Goal: Information Seeking & Learning: Learn about a topic

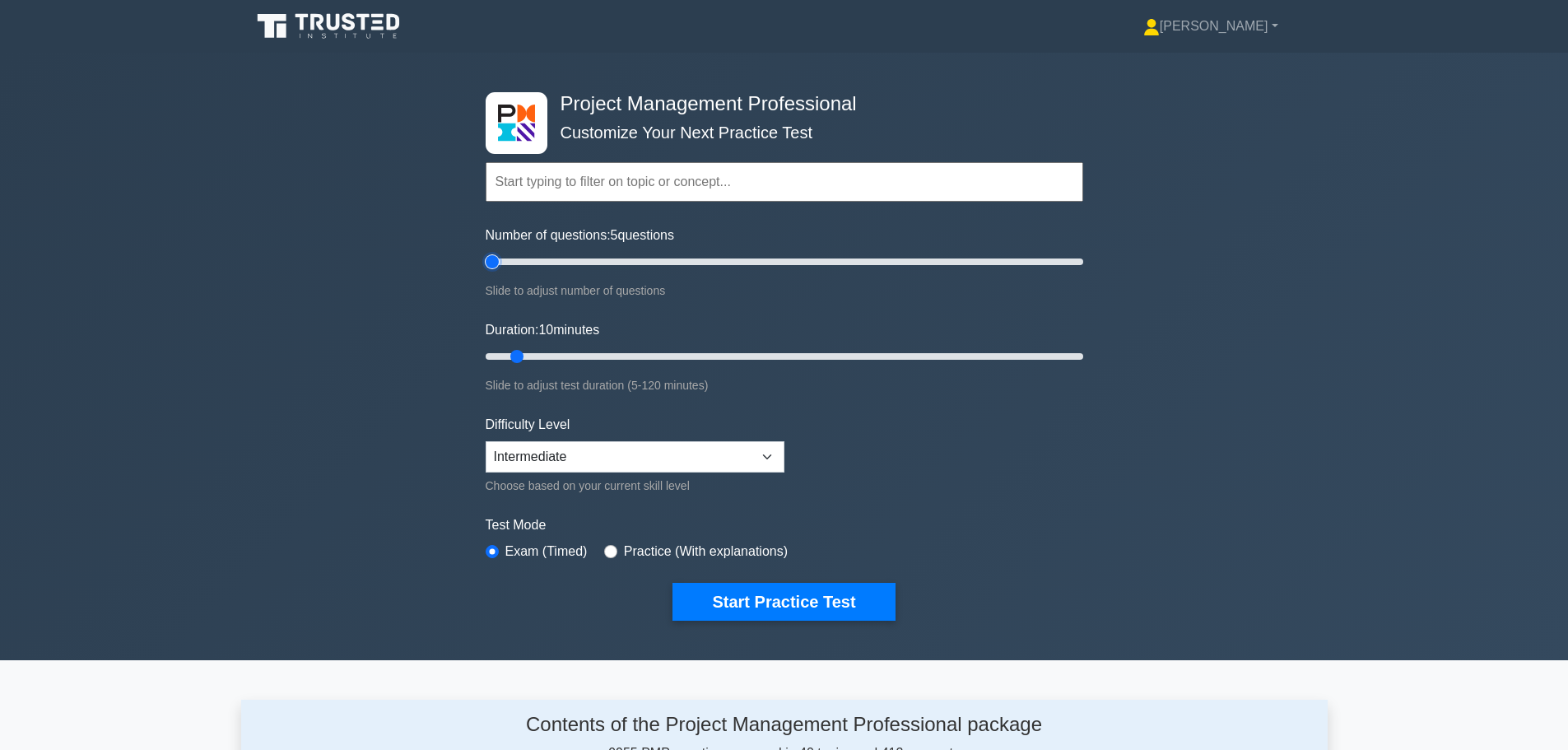
type input "5"
click at [495, 259] on input "Number of questions: 5 questions" at bounding box center [784, 262] width 597 height 20
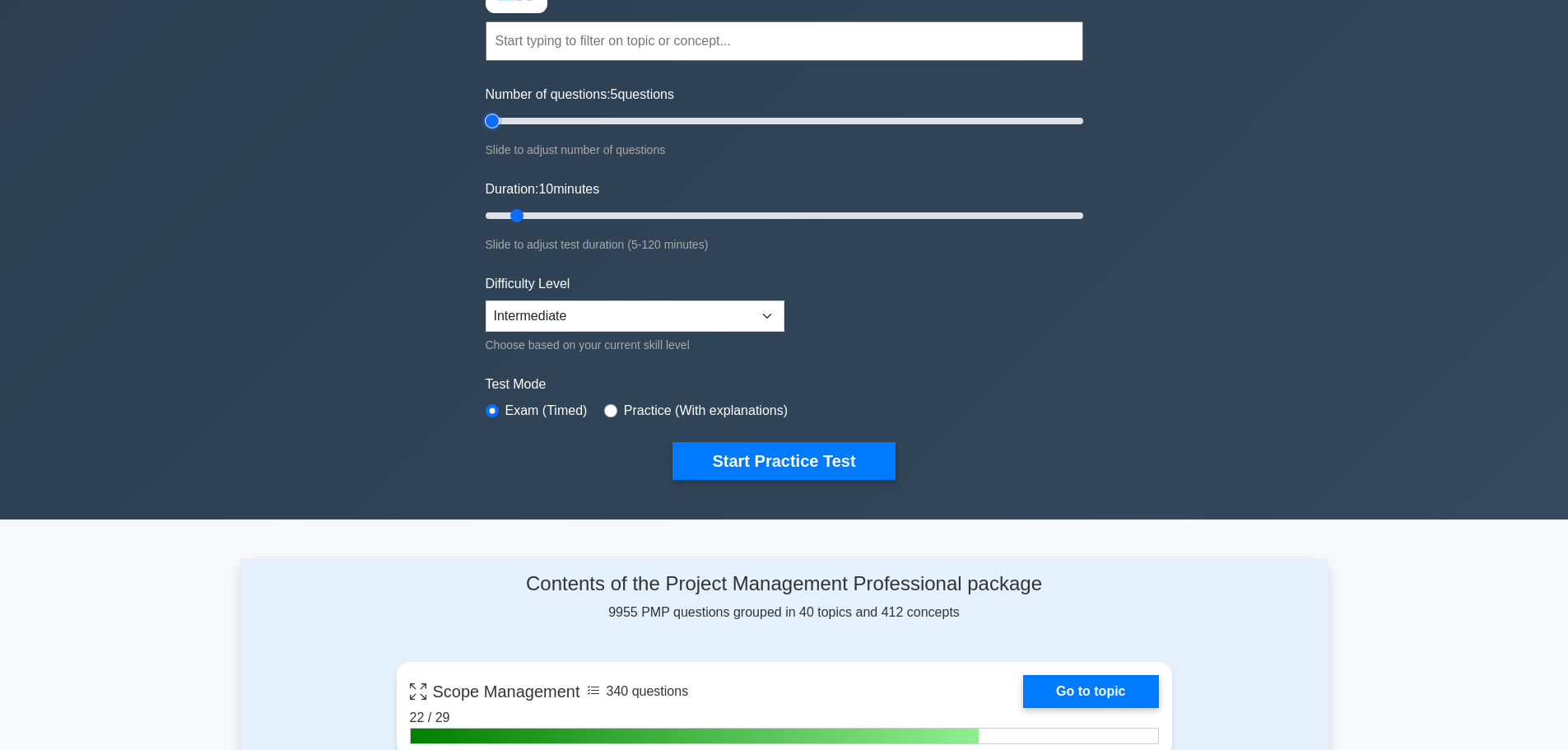
scroll to position [330, 0]
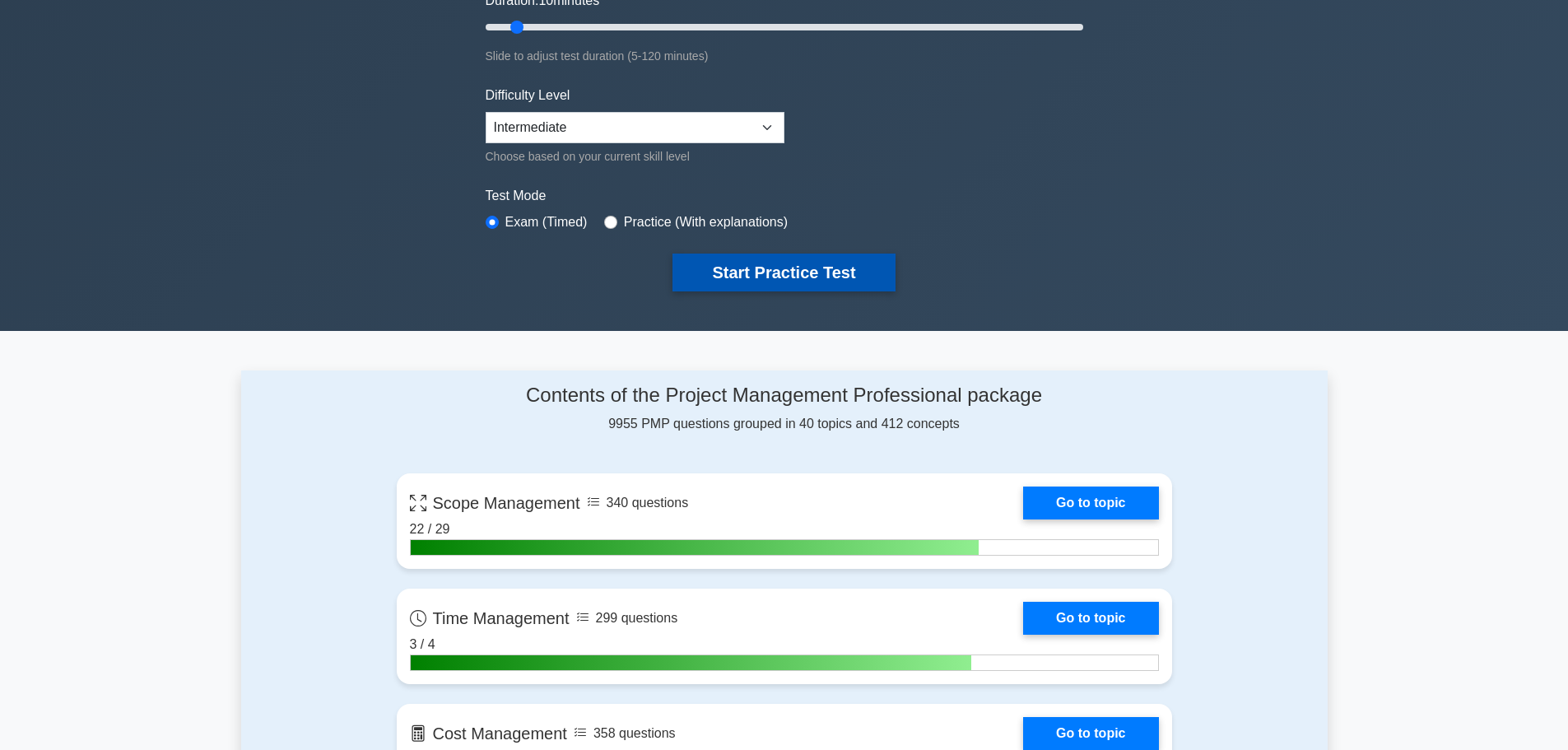
click at [756, 277] on button "Start Practice Test" at bounding box center [784, 272] width 222 height 38
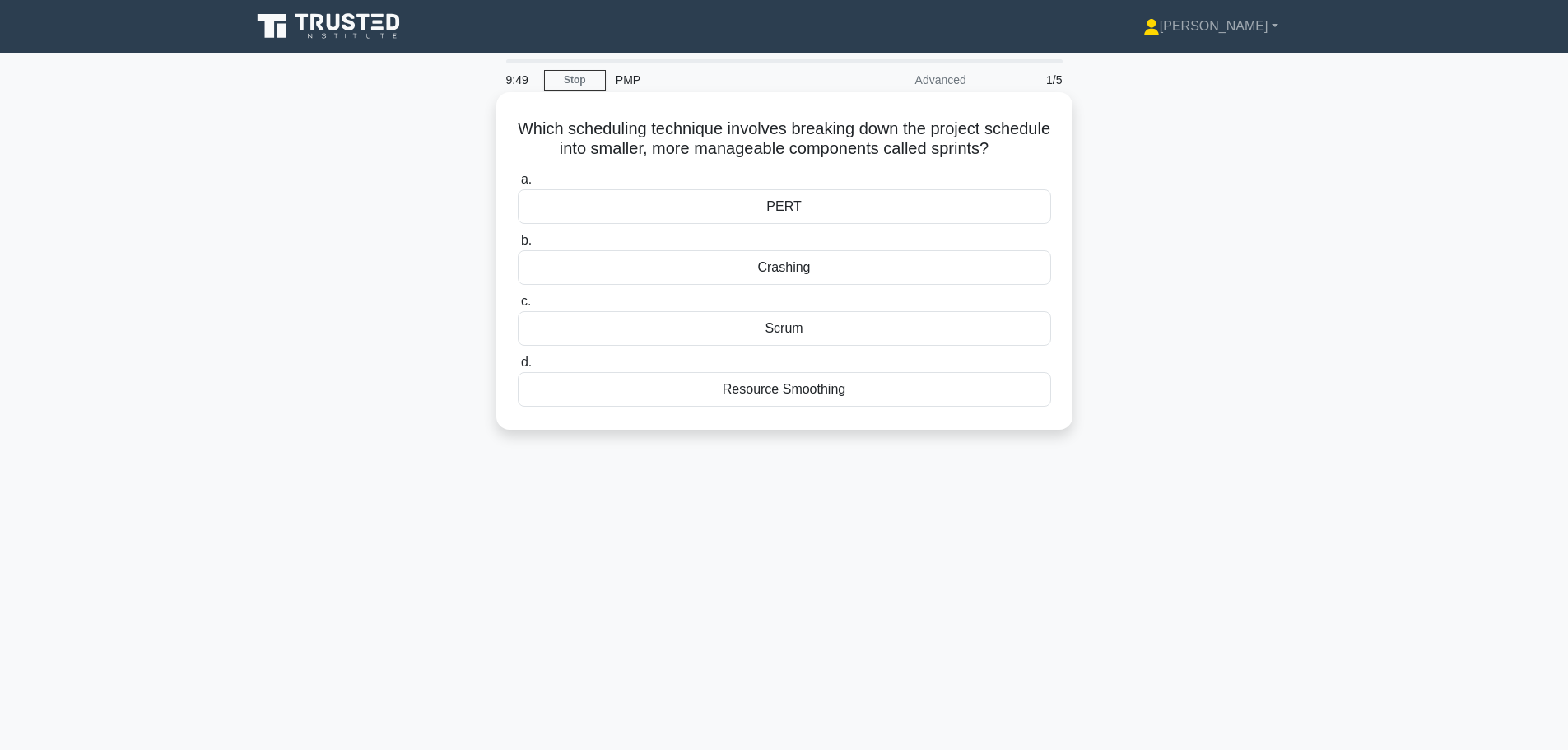
click at [801, 334] on div "Scrum" at bounding box center [784, 328] width 534 height 35
click at [518, 307] on input "c. Scrum" at bounding box center [518, 302] width 0 height 11
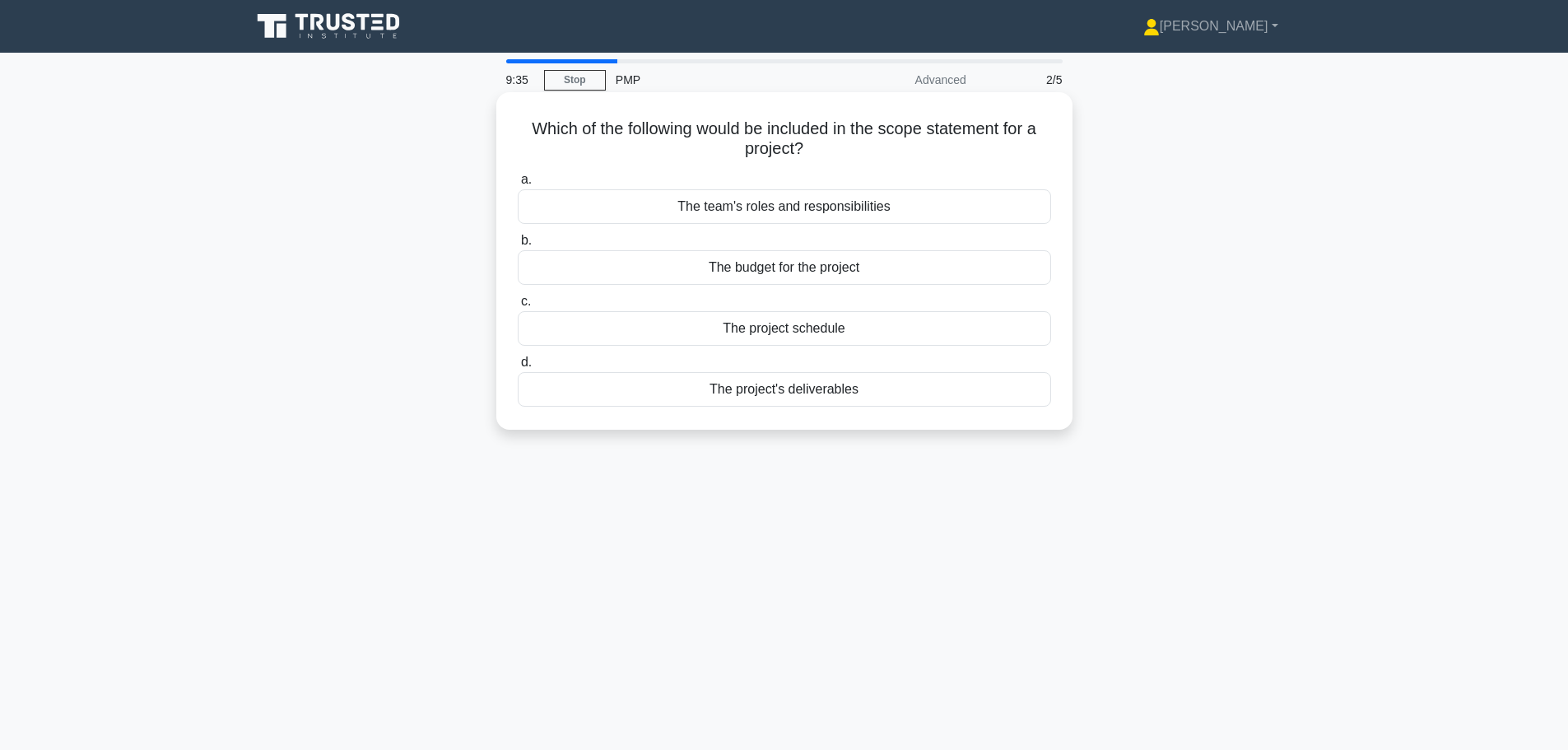
click at [799, 392] on div "The project's deliverables" at bounding box center [784, 389] width 534 height 35
click at [518, 368] on input "d. The project's deliverables" at bounding box center [518, 363] width 0 height 11
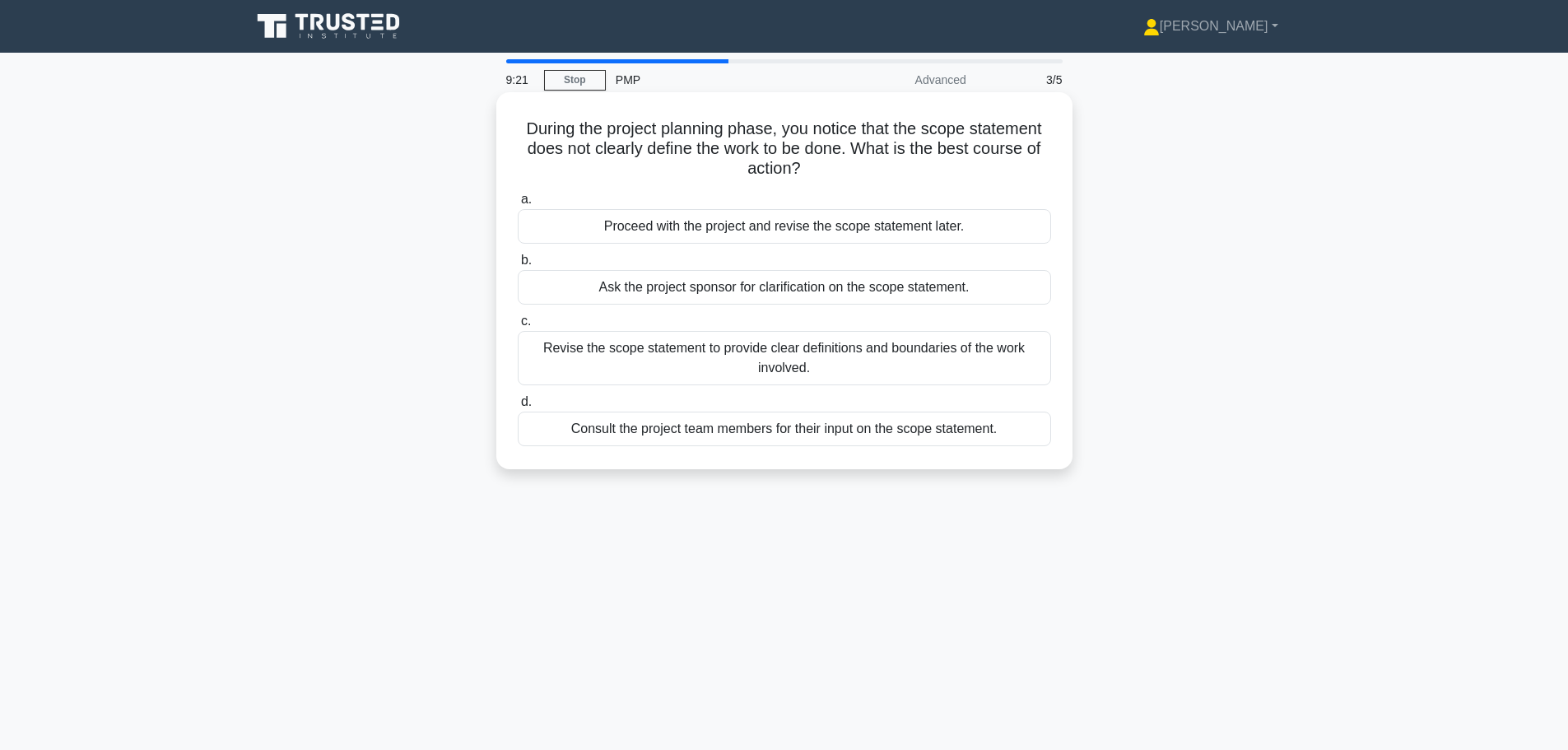
click at [788, 379] on div "Revise the scope statement to provide clear definitions and boundaries of the w…" at bounding box center [784, 358] width 534 height 55
click at [518, 327] on input "c. Revise the scope statement to provide clear definitions and boundaries of th…" at bounding box center [518, 322] width 0 height 11
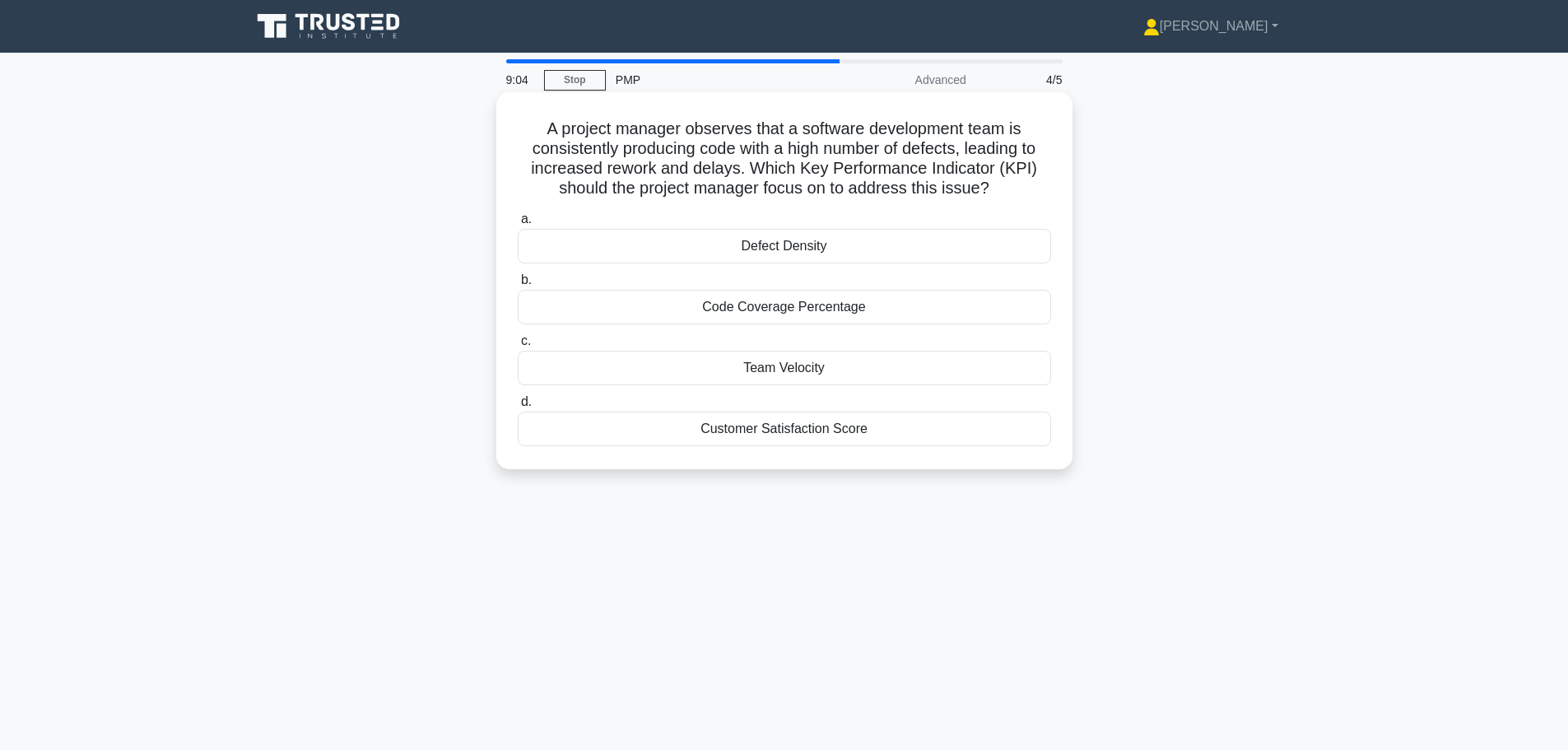
click at [879, 255] on div "Defect Density" at bounding box center [784, 246] width 534 height 35
click at [518, 225] on input "a. Defect Density" at bounding box center [518, 220] width 0 height 11
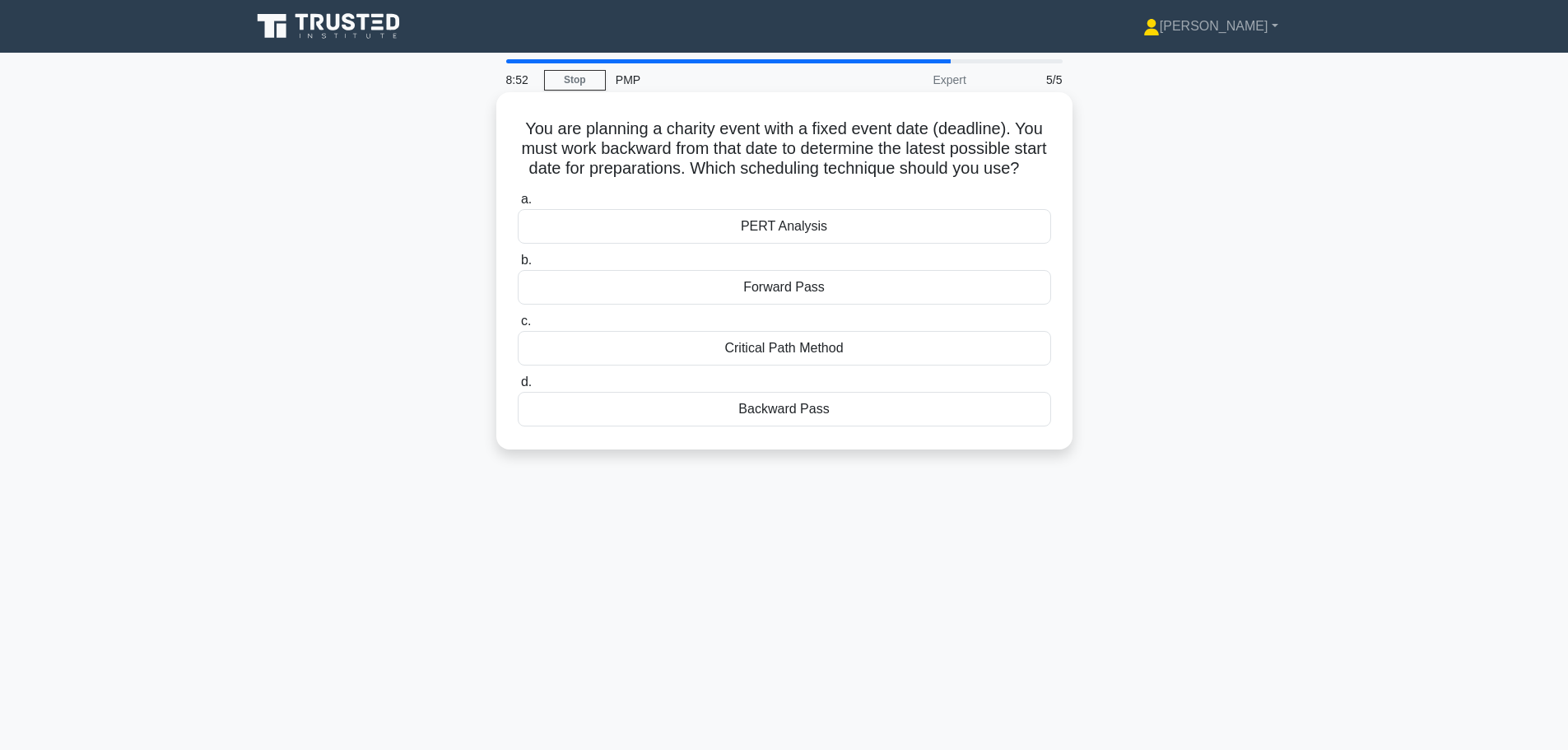
click at [887, 427] on div "Backward Pass" at bounding box center [784, 409] width 534 height 35
click at [518, 388] on input "d. Backward Pass" at bounding box center [518, 383] width 0 height 11
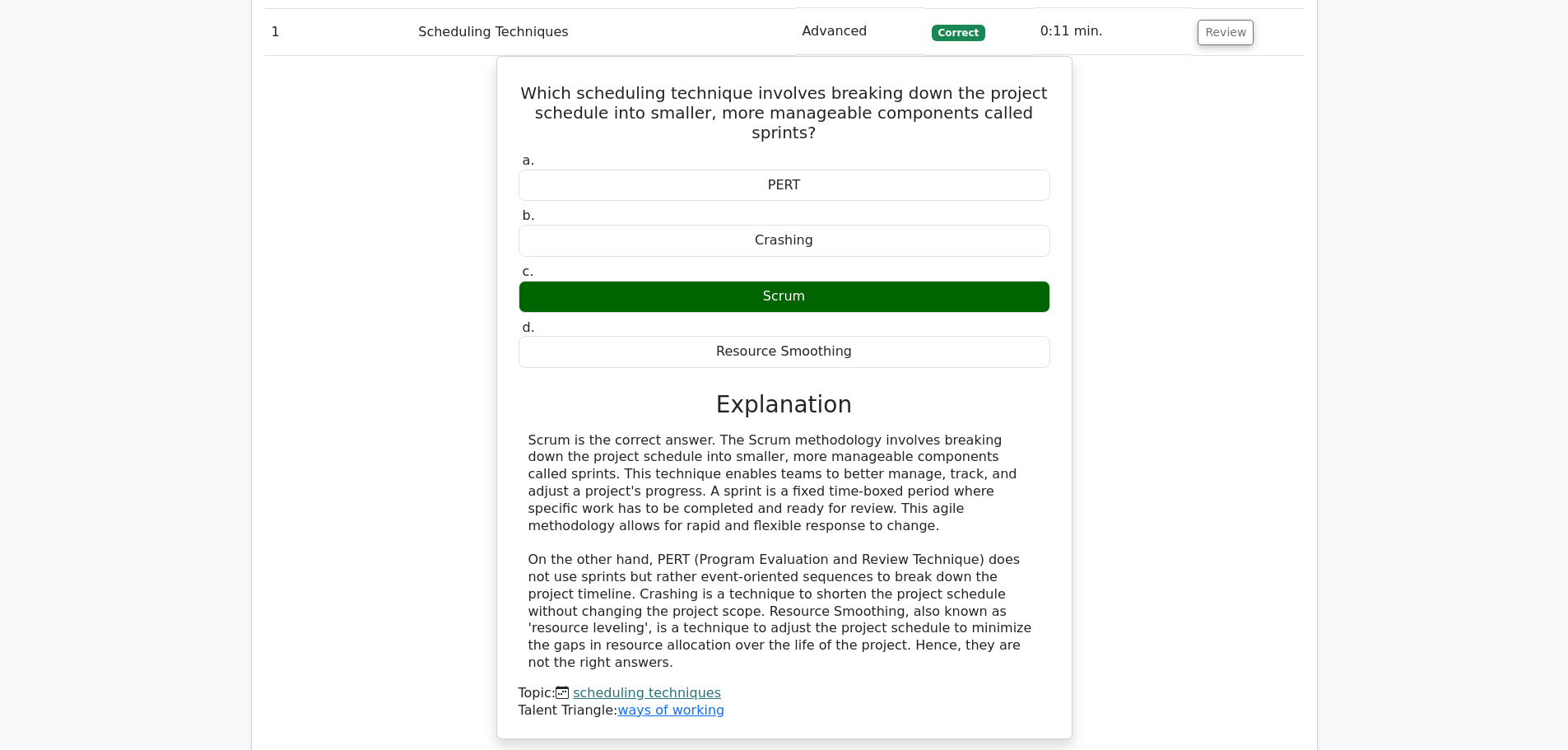
scroll to position [1153, 0]
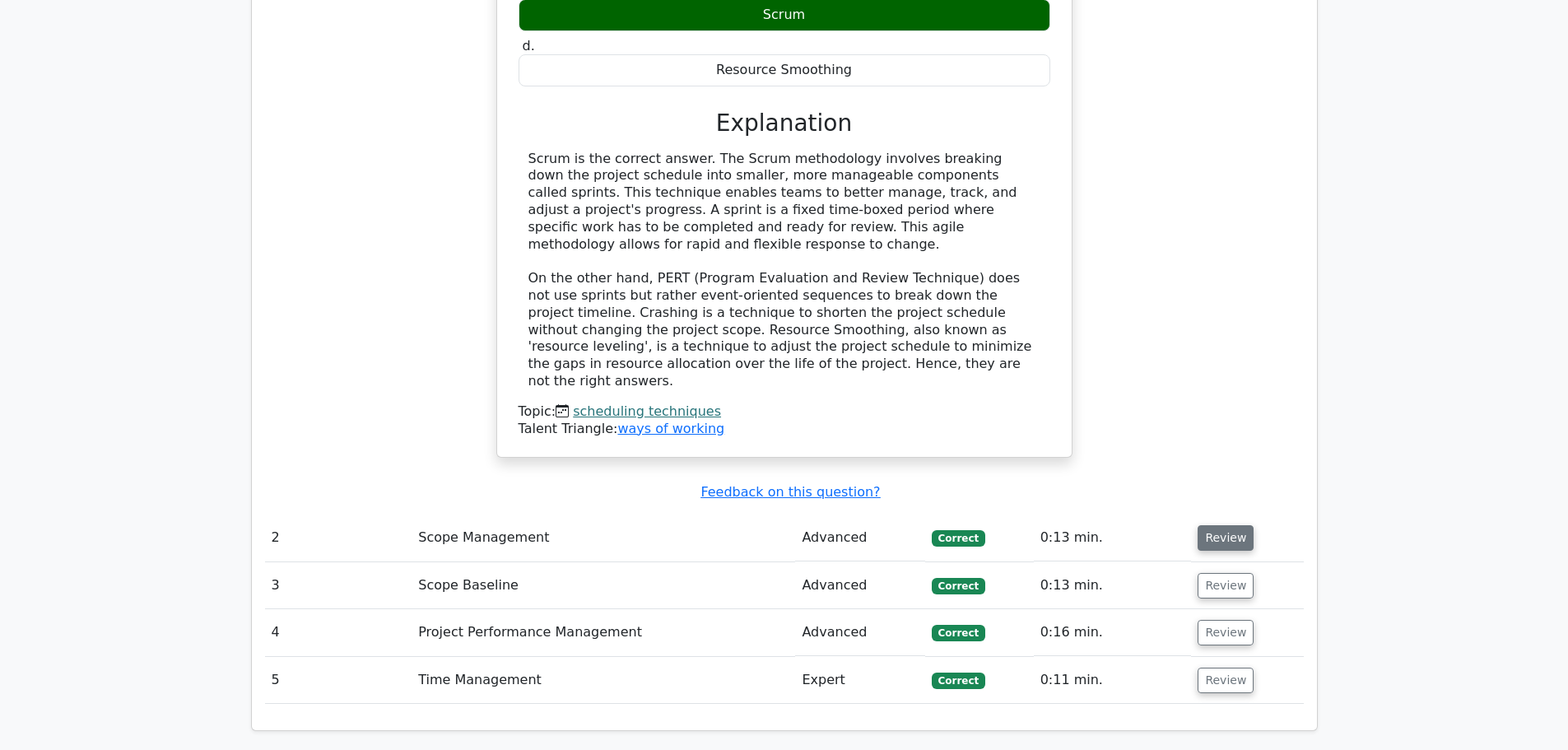
click at [1221, 525] on button "Review" at bounding box center [1225, 538] width 56 height 25
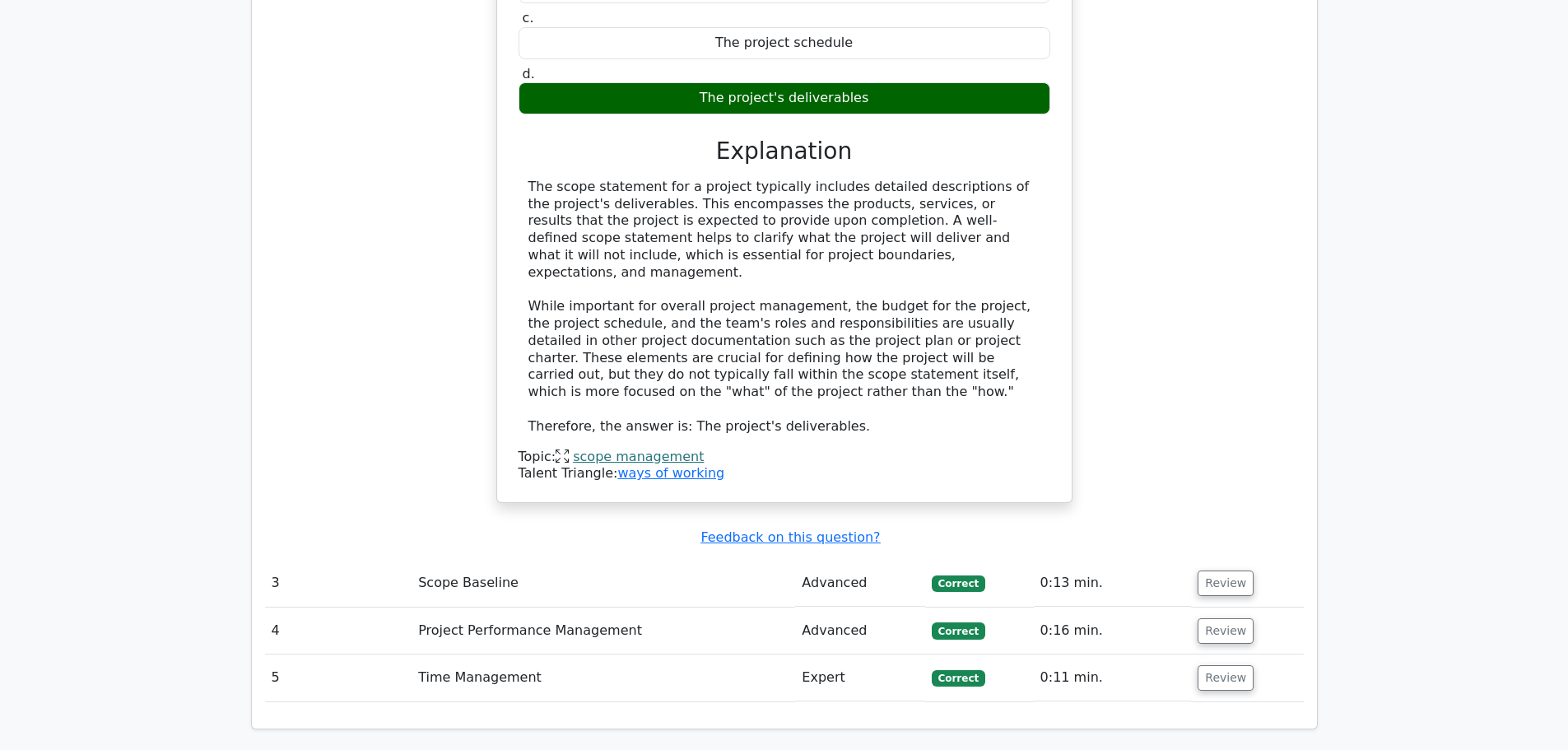
scroll to position [1894, 0]
click at [1206, 570] on button "Review" at bounding box center [1225, 582] width 56 height 25
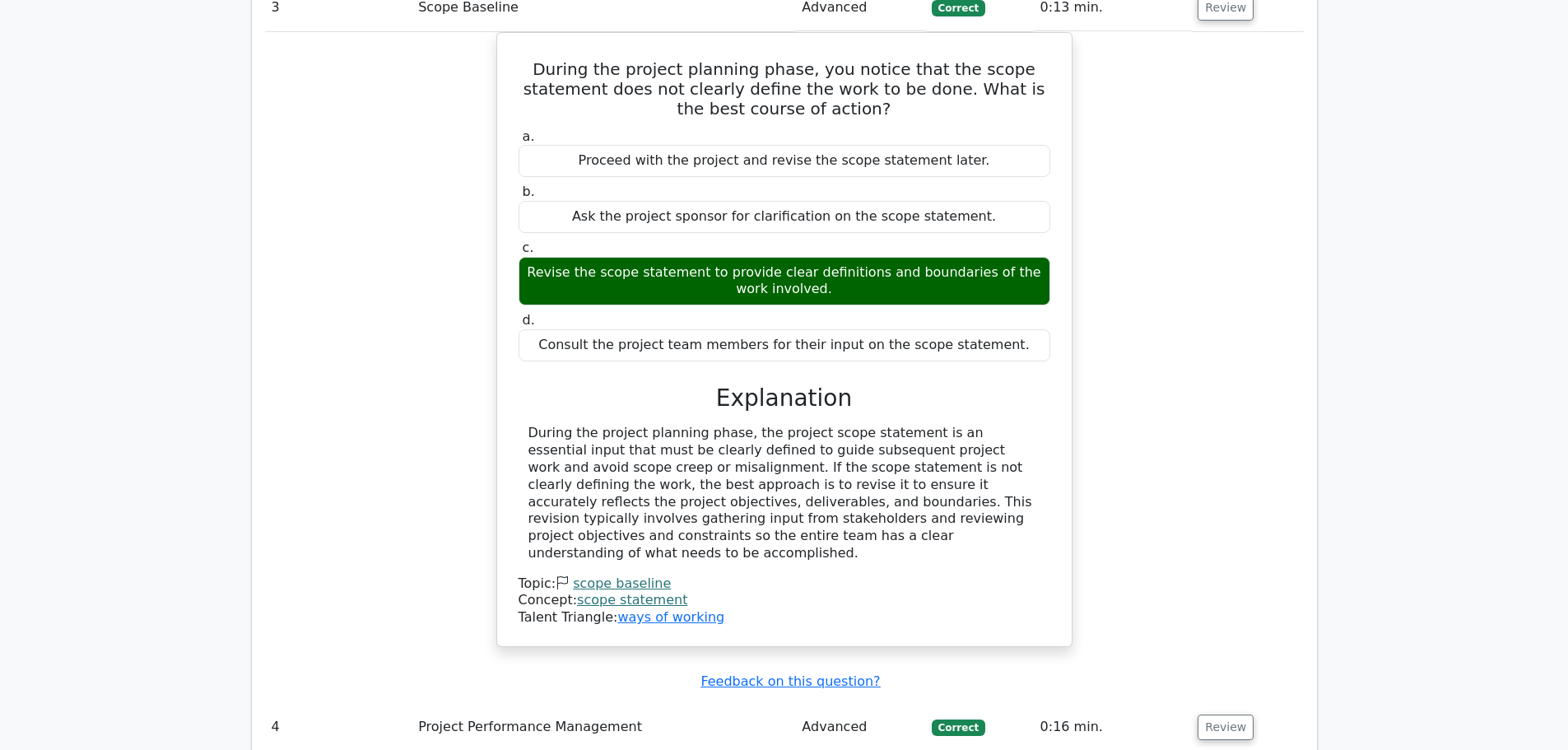
scroll to position [2470, 0]
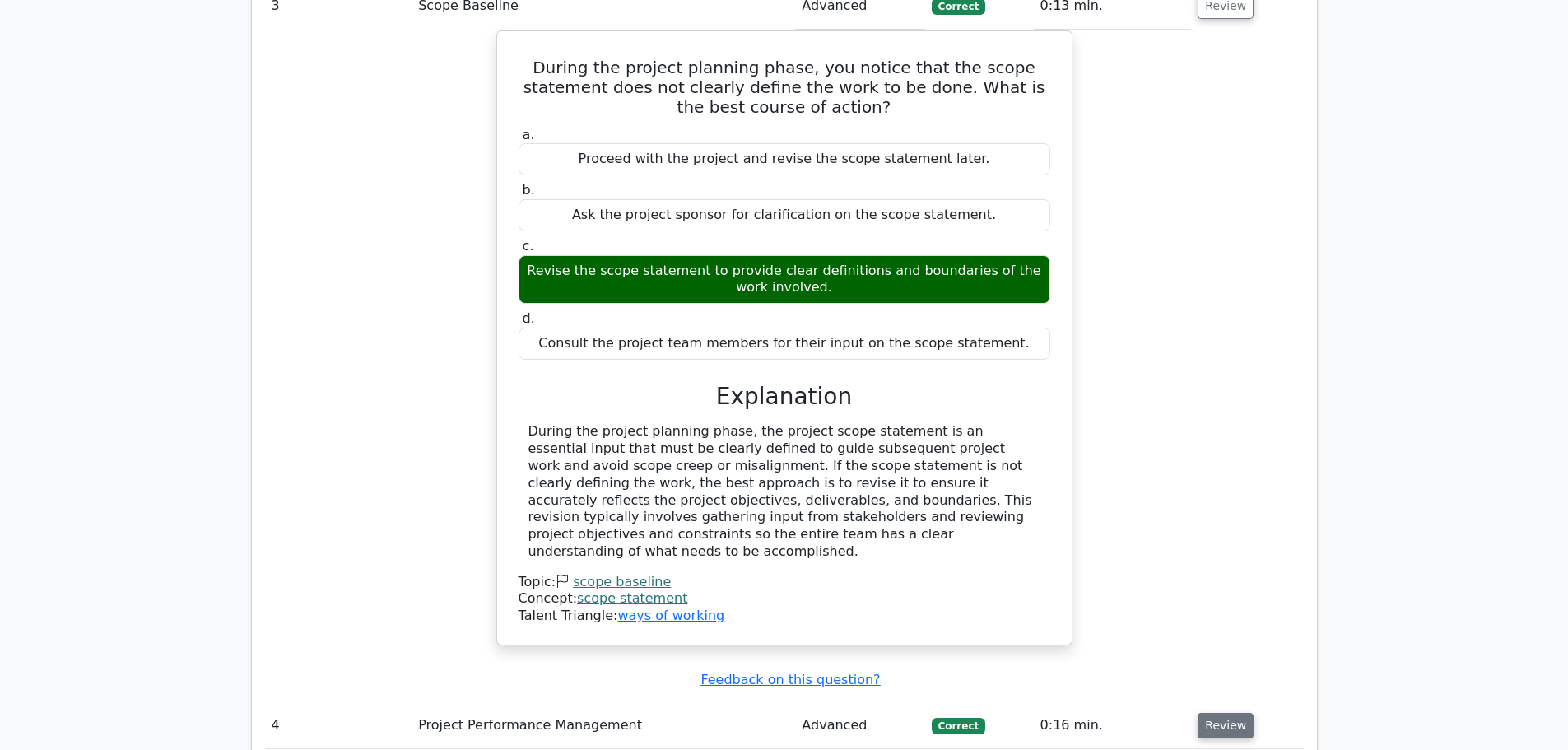
click at [1220, 713] on button "Review" at bounding box center [1225, 726] width 56 height 25
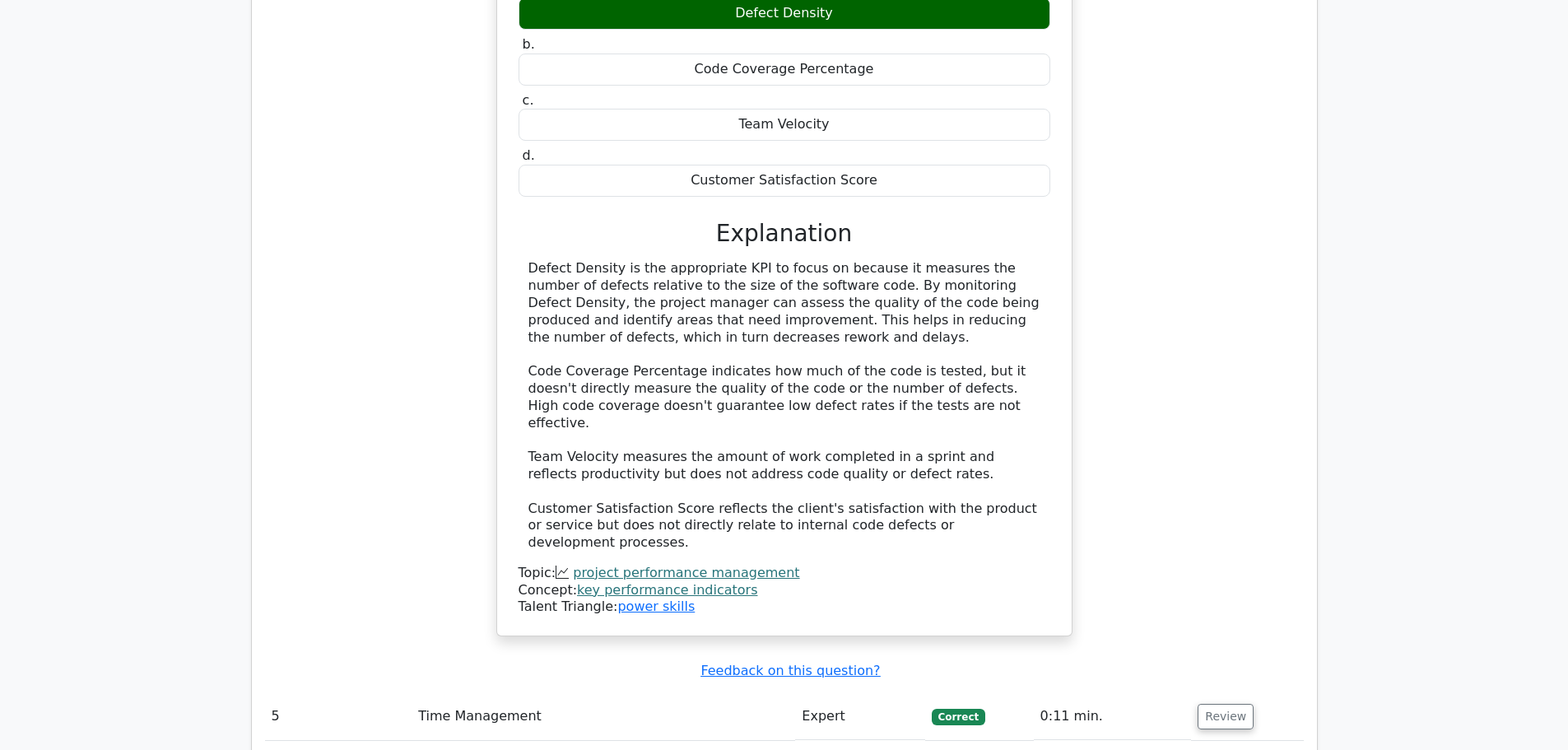
scroll to position [3376, 0]
click at [1221, 703] on button "Review" at bounding box center [1225, 716] width 56 height 25
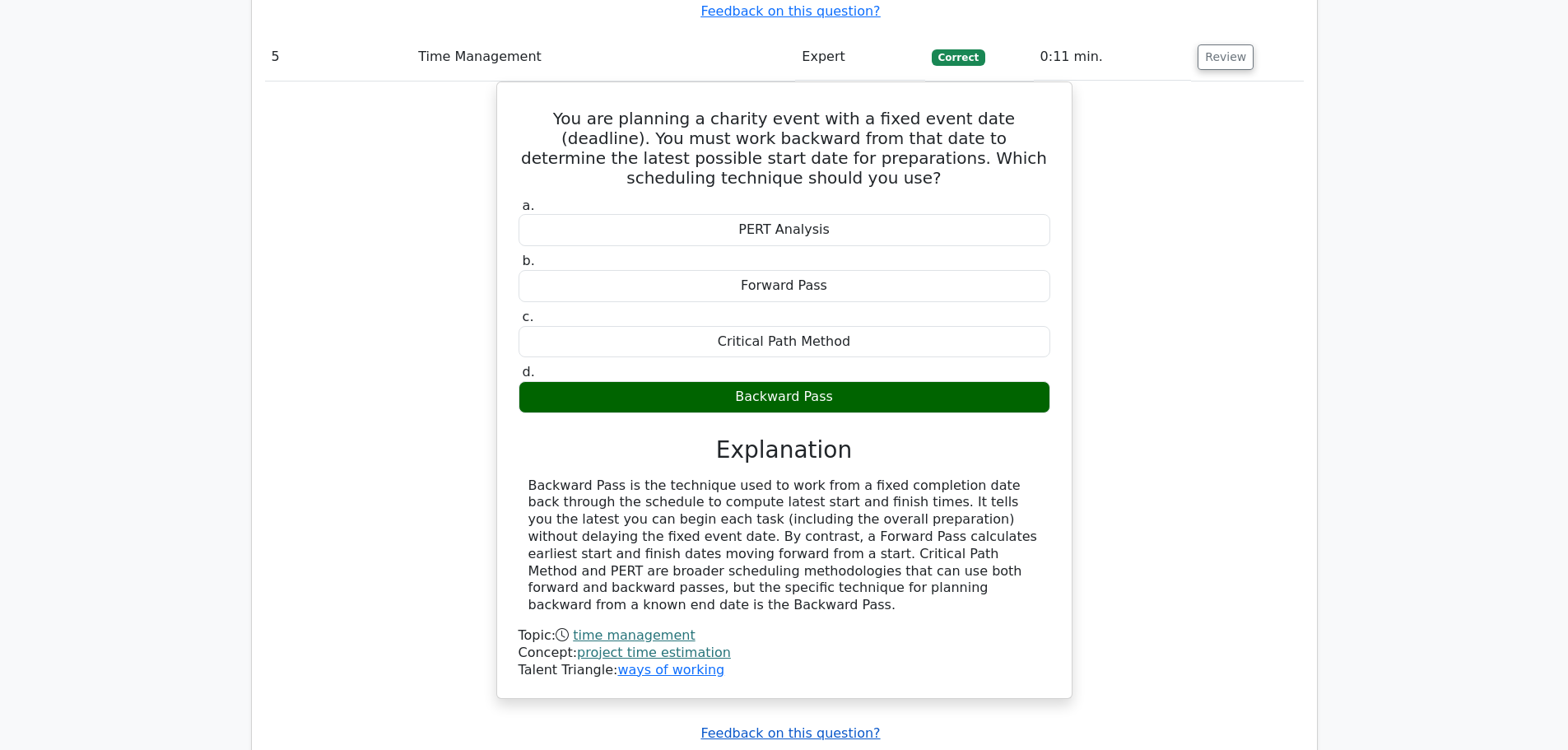
scroll to position [4251, 0]
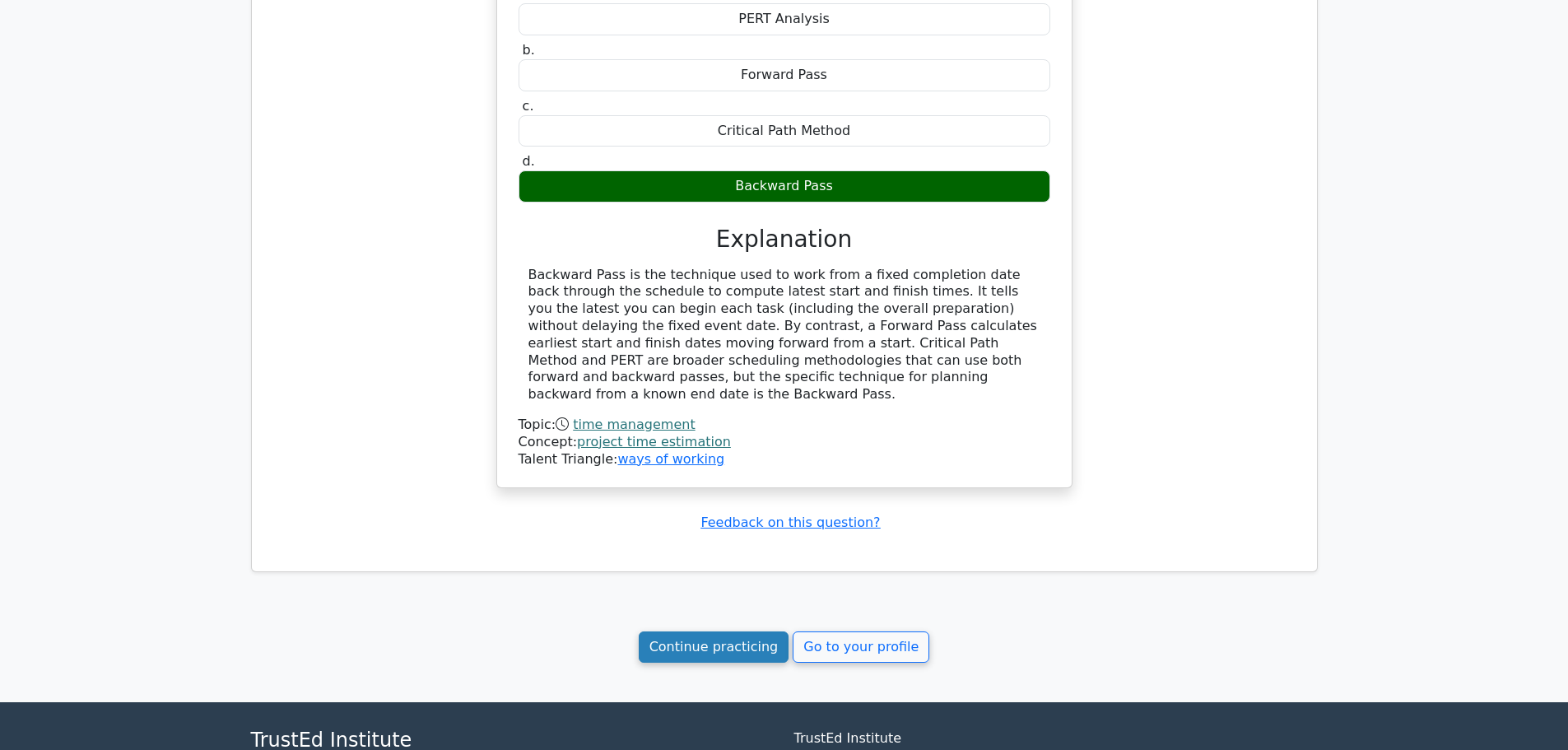
click at [761, 632] on link "Continue practicing" at bounding box center [714, 647] width 150 height 31
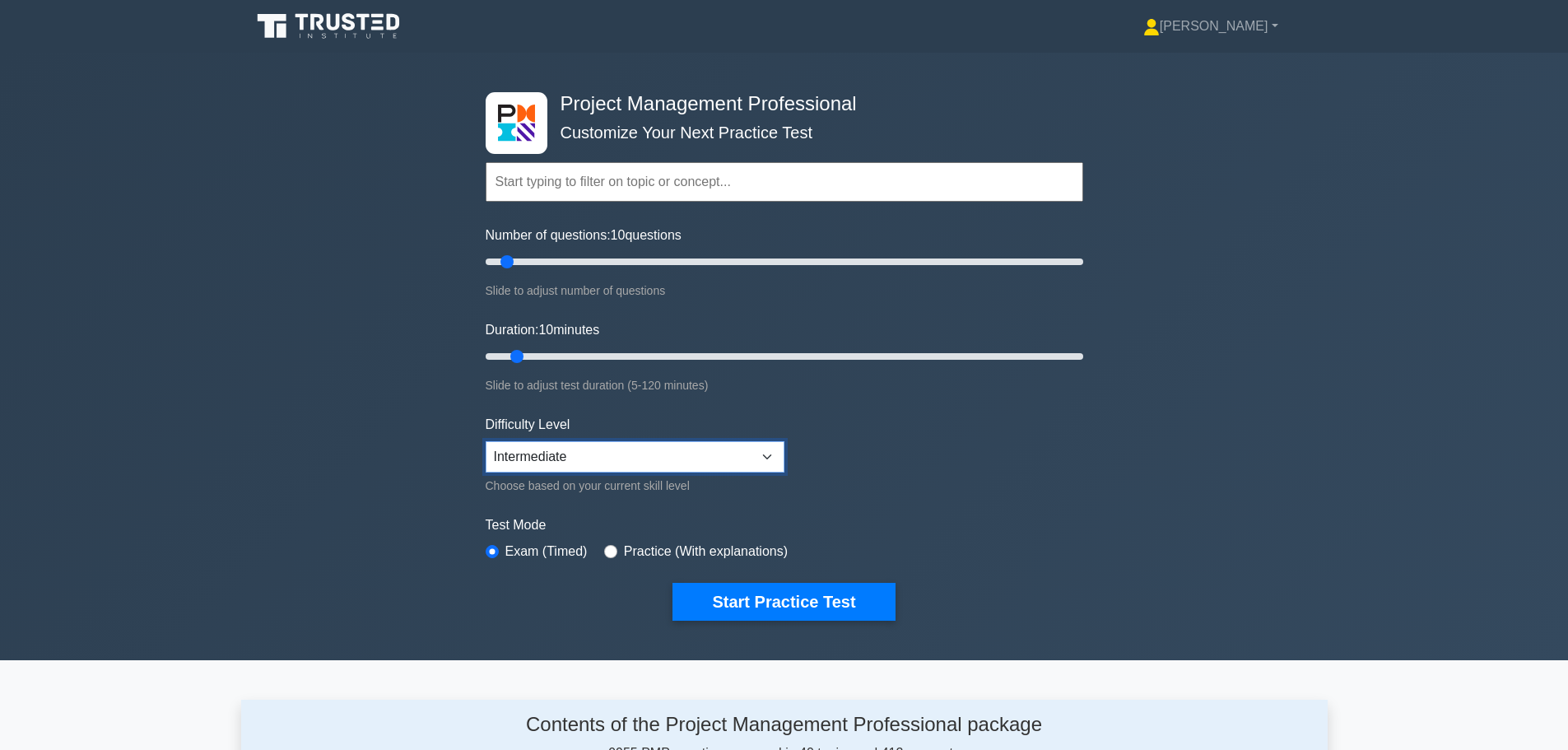
click at [619, 463] on select "Beginner Intermediate Expert" at bounding box center [635, 457] width 299 height 31
select select "expert"
click at [485, 442] on select "Beginner Intermediate Expert" at bounding box center [635, 457] width 299 height 31
click at [501, 255] on input "Number of questions: 10 questions" at bounding box center [784, 262] width 597 height 20
type input "5"
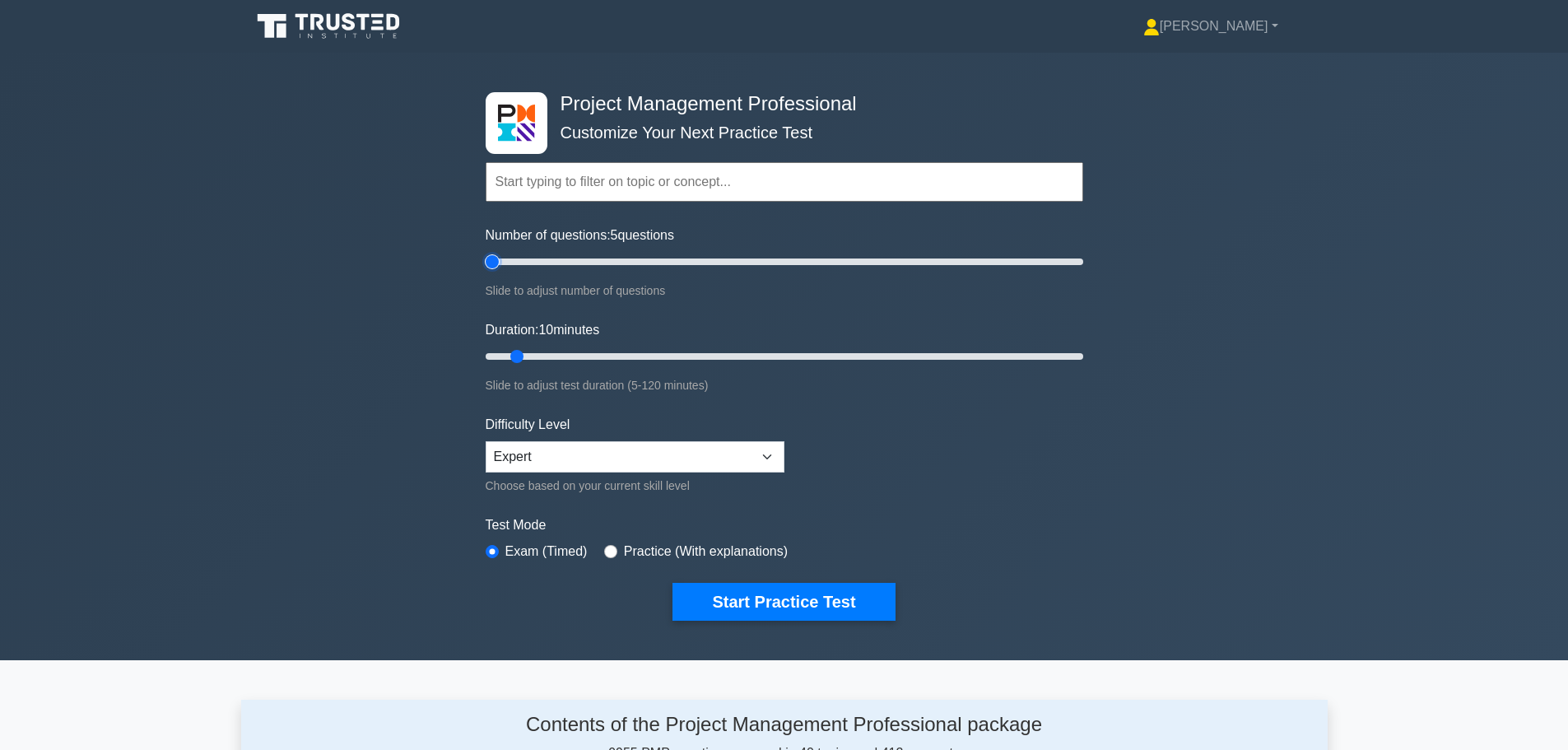
click at [495, 257] on input "Number of questions: 5 questions" at bounding box center [784, 262] width 597 height 20
click at [747, 614] on button "Start Practice Test" at bounding box center [784, 602] width 222 height 38
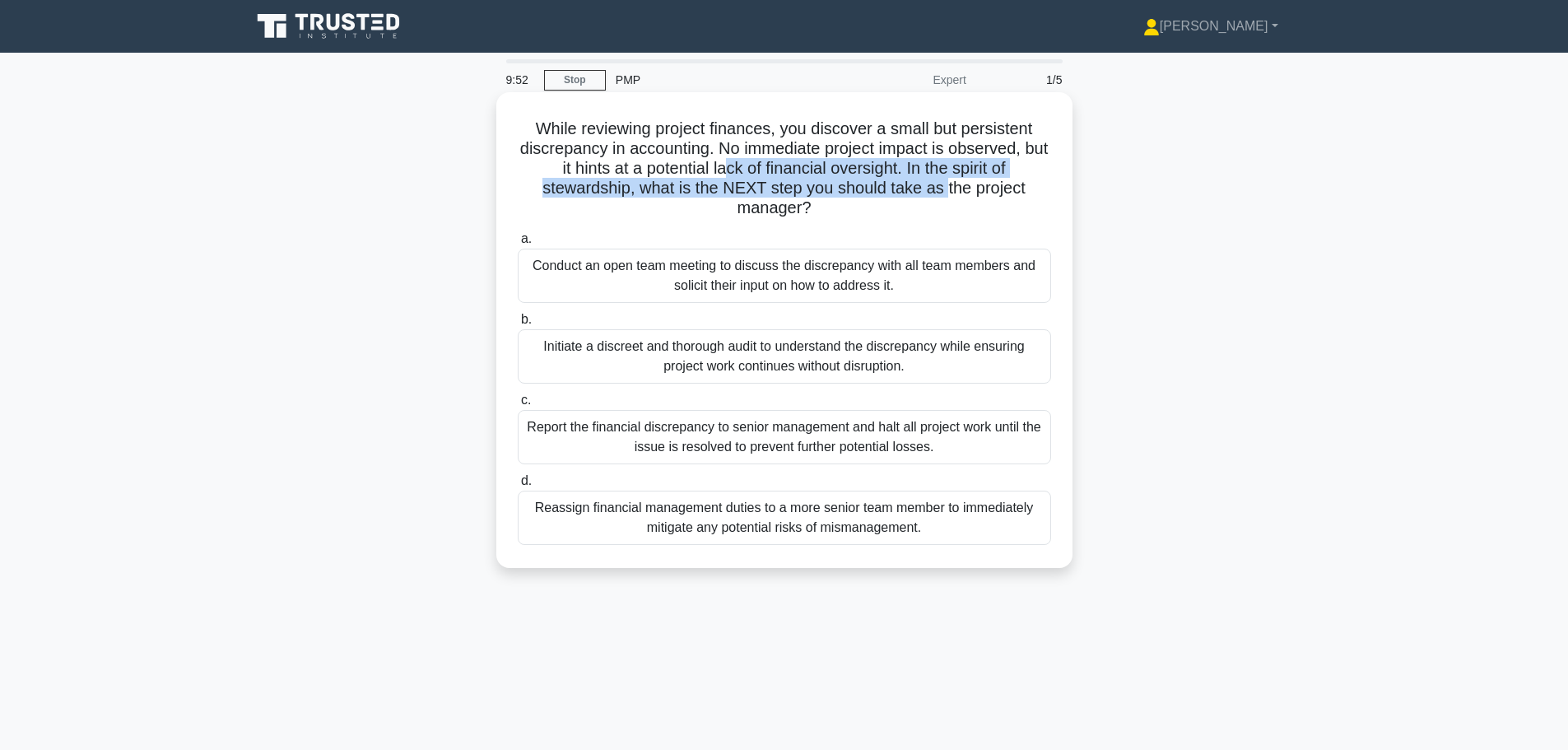
drag, startPoint x: 741, startPoint y: 166, endPoint x: 949, endPoint y: 181, distance: 208.5
click at [949, 181] on h5 "While reviewing project finances, you discover a small but persistent discrepan…" at bounding box center [784, 168] width 536 height 100
click at [860, 199] on h5 "While reviewing project finances, you discover a small but persistent discrepan…" at bounding box center [784, 168] width 536 height 100
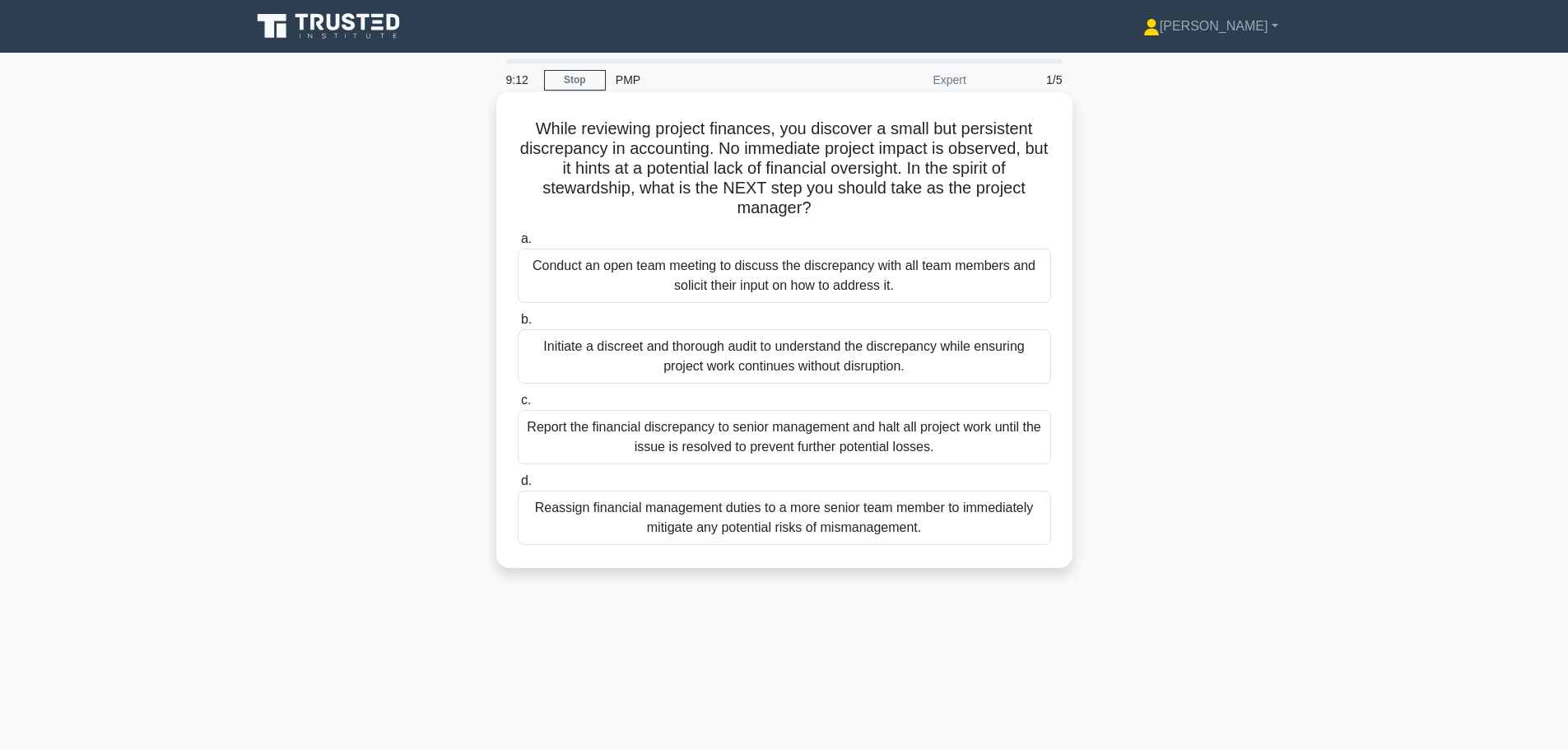
click at [812, 372] on div "Initiate a discreet and thorough audit to understand the discrepancy while ensu…" at bounding box center [784, 357] width 534 height 55
click at [518, 325] on input "b. Initiate a discreet and thorough audit to understand the discrepancy while e…" at bounding box center [518, 320] width 0 height 11
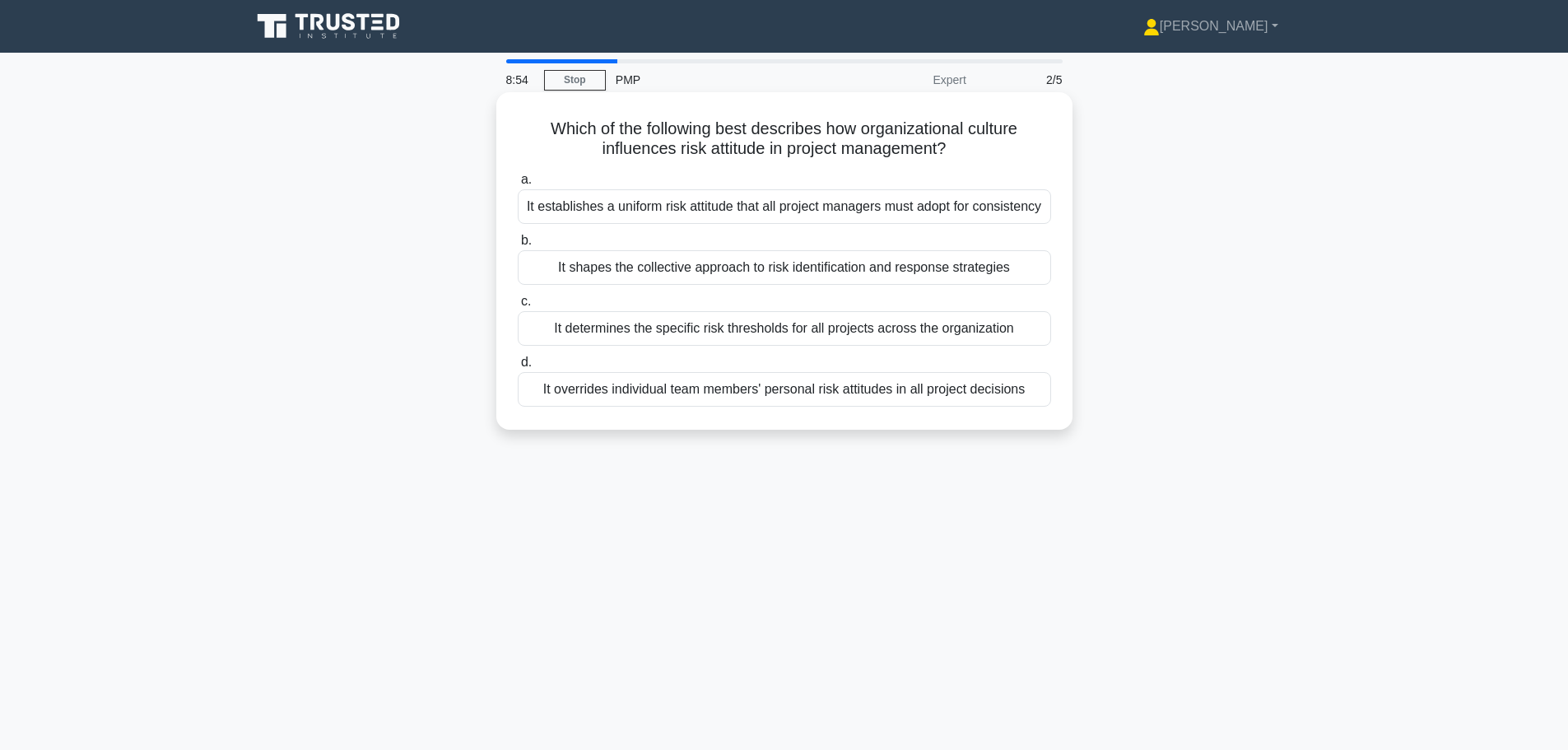
click at [844, 271] on div "It shapes the collective approach to risk identification and response strategies" at bounding box center [784, 267] width 534 height 35
click at [518, 246] on input "b. It shapes the collective approach to risk identification and response strate…" at bounding box center [518, 241] width 0 height 11
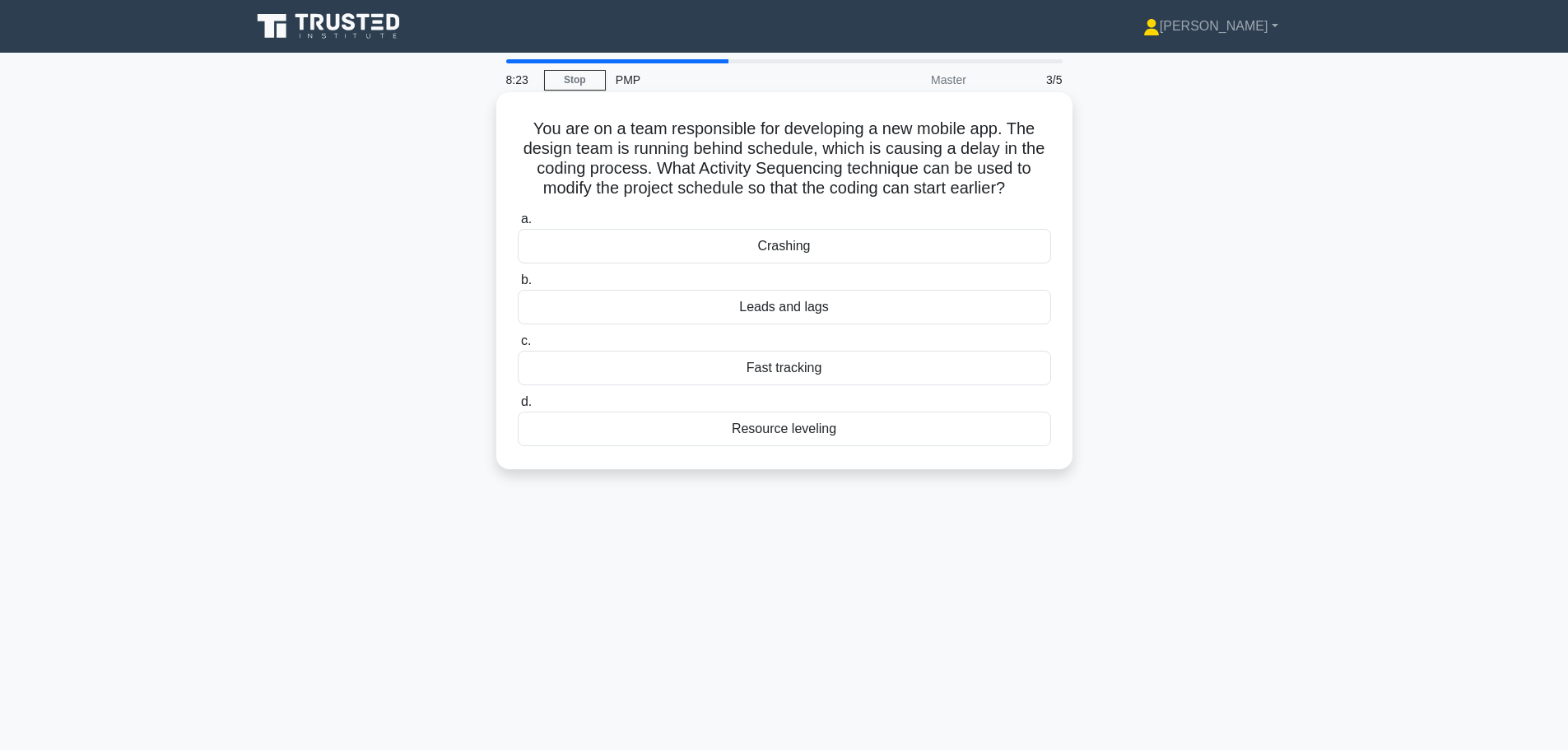
click at [849, 372] on div "Fast tracking" at bounding box center [784, 368] width 534 height 35
click at [518, 347] on input "c. Fast tracking" at bounding box center [518, 341] width 0 height 11
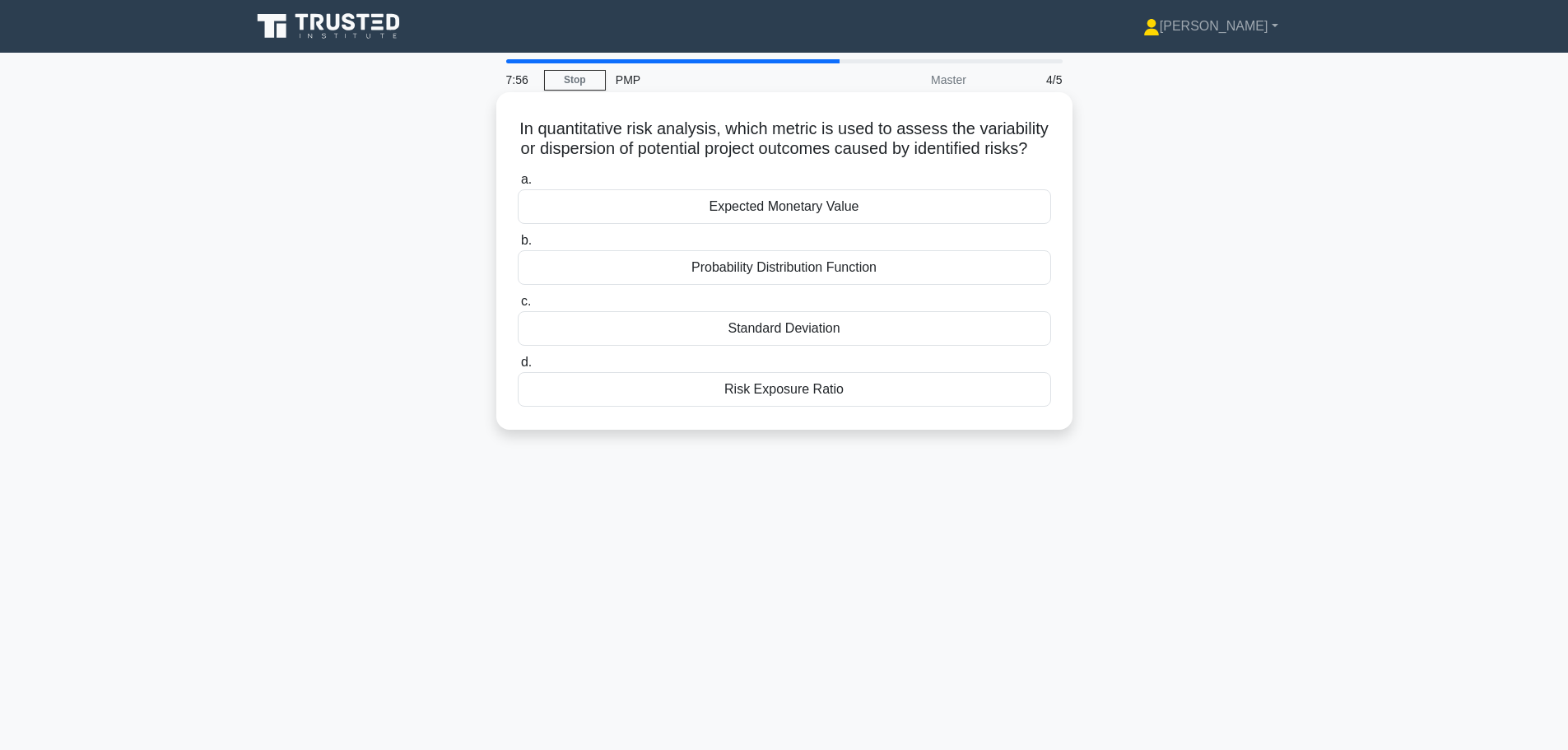
click at [927, 224] on div "Expected Monetary Value" at bounding box center [784, 206] width 534 height 35
click at [518, 185] on input "a. Expected Monetary Value" at bounding box center [518, 180] width 0 height 11
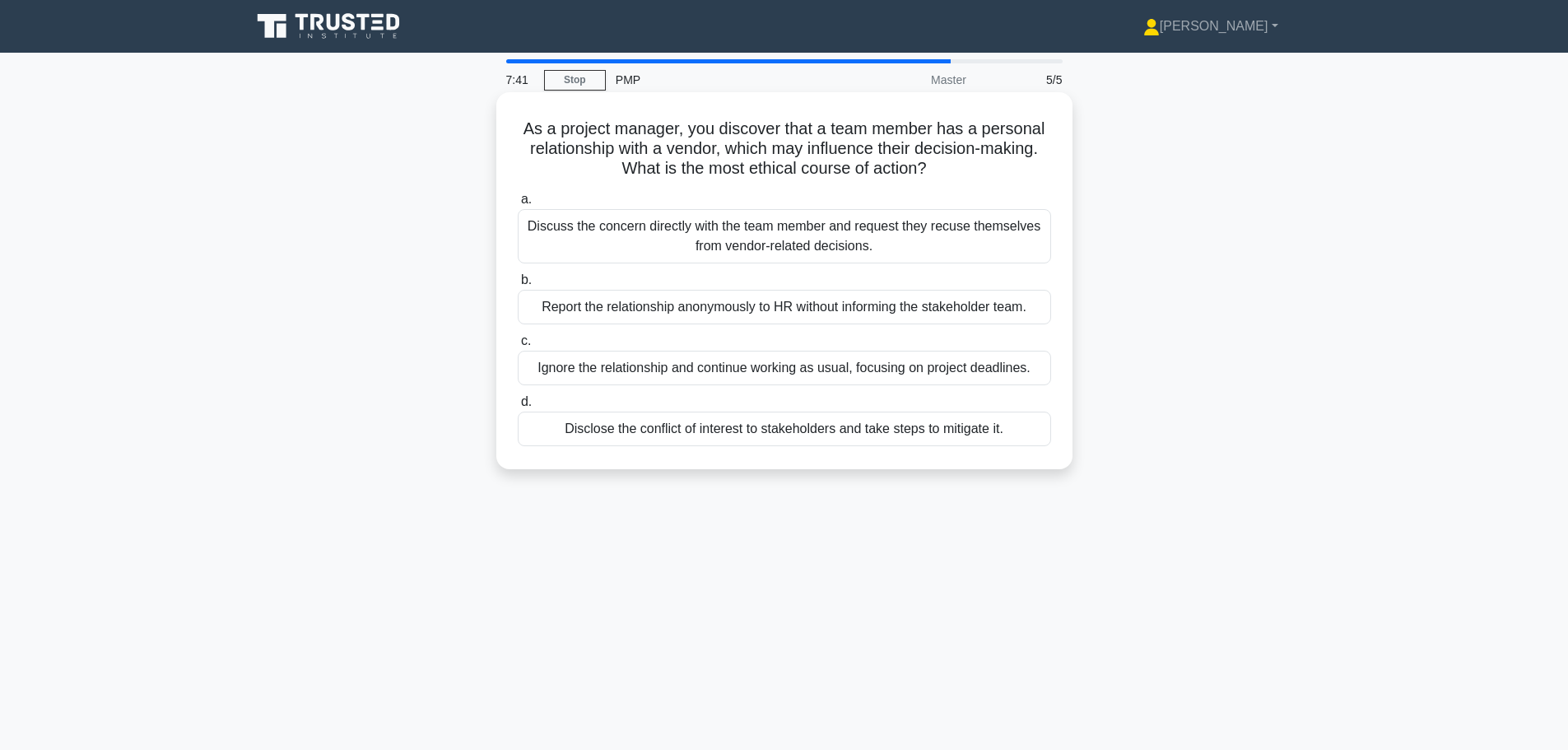
click at [921, 237] on div "Discuss the concern directly with the team member and request they recuse thems…" at bounding box center [784, 236] width 534 height 55
click at [518, 205] on input "a. Discuss the concern directly with the team member and request they recuse th…" at bounding box center [518, 200] width 0 height 11
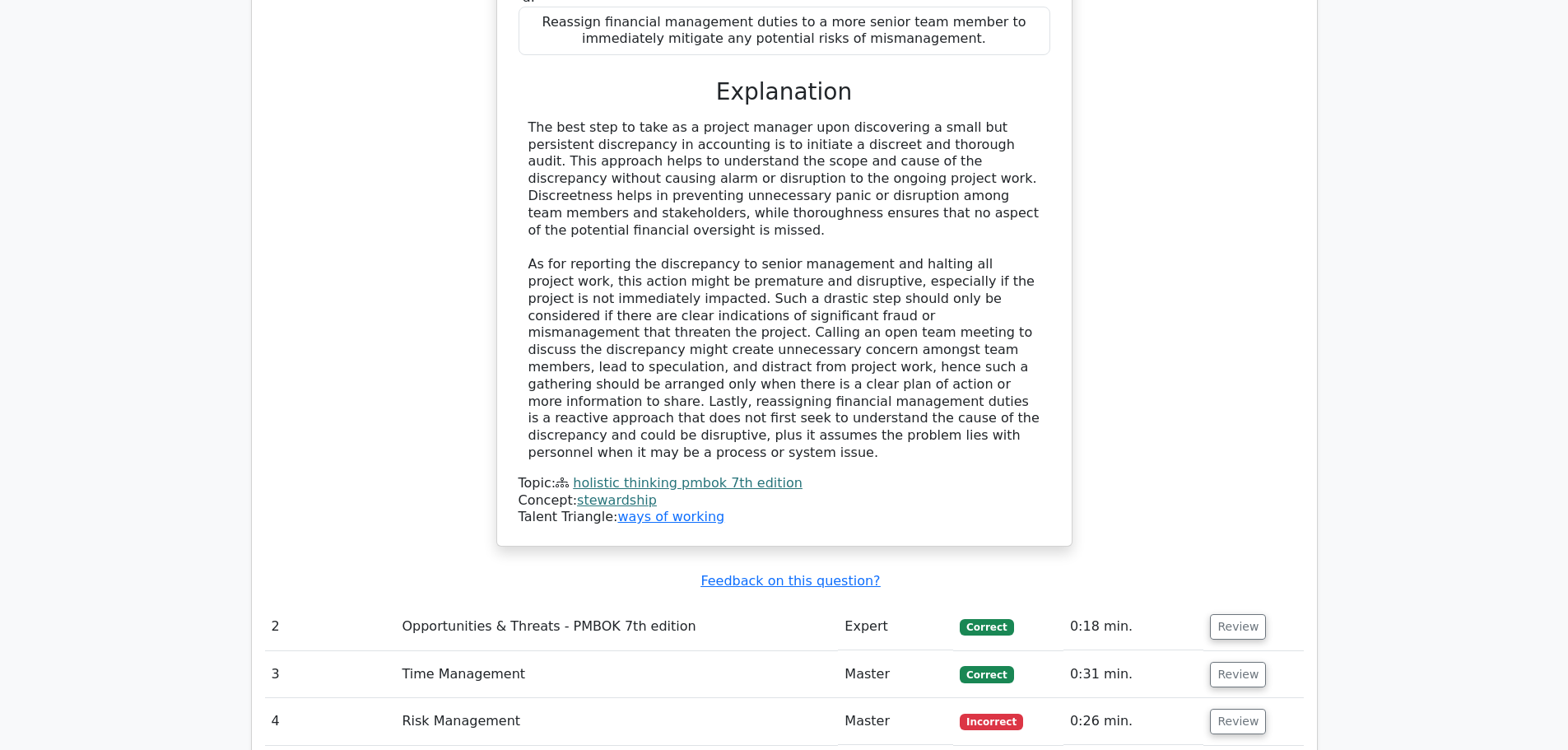
scroll to position [1318, 0]
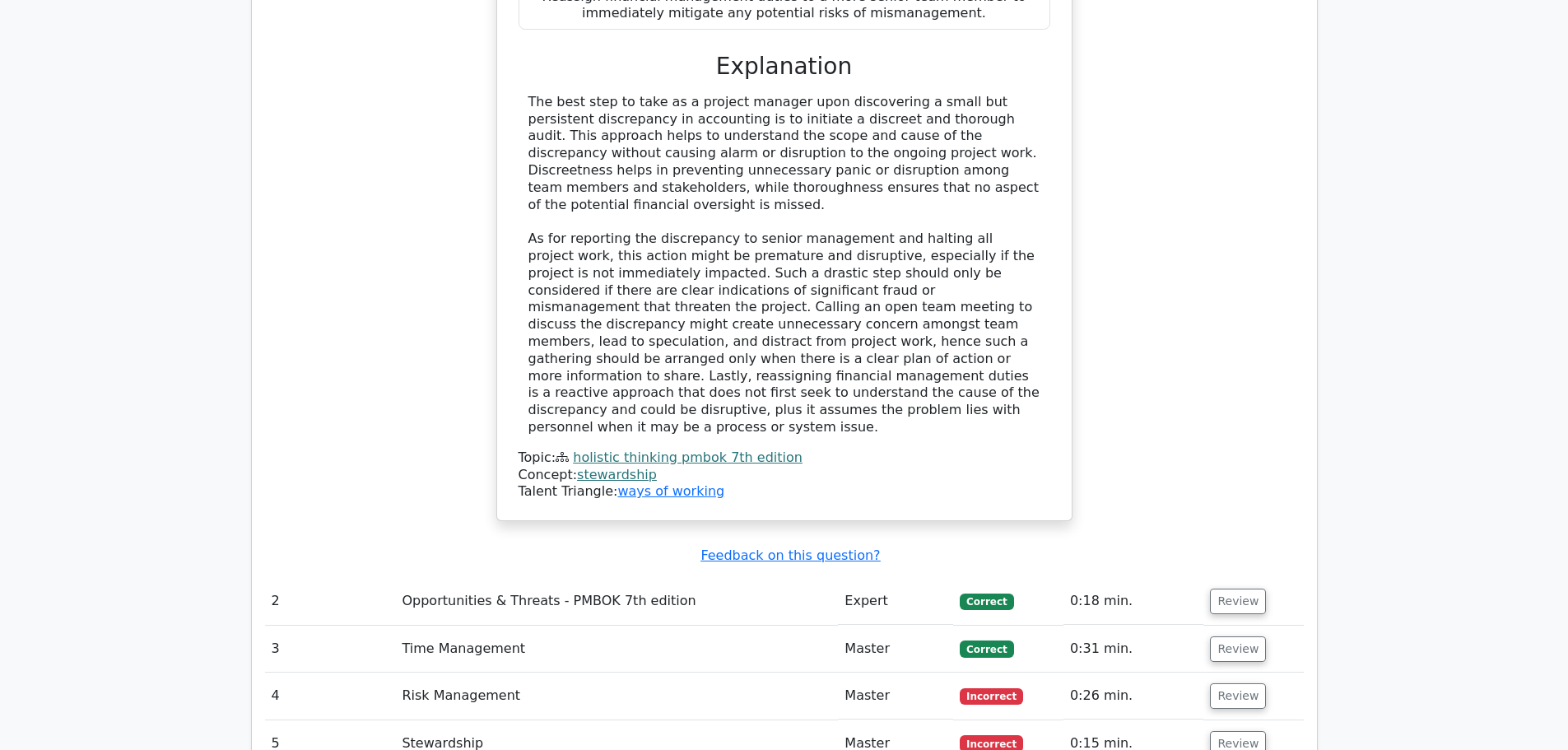
click at [1231, 578] on td "Review" at bounding box center [1253, 601] width 99 height 47
click at [1228, 589] on button "Review" at bounding box center [1238, 601] width 56 height 25
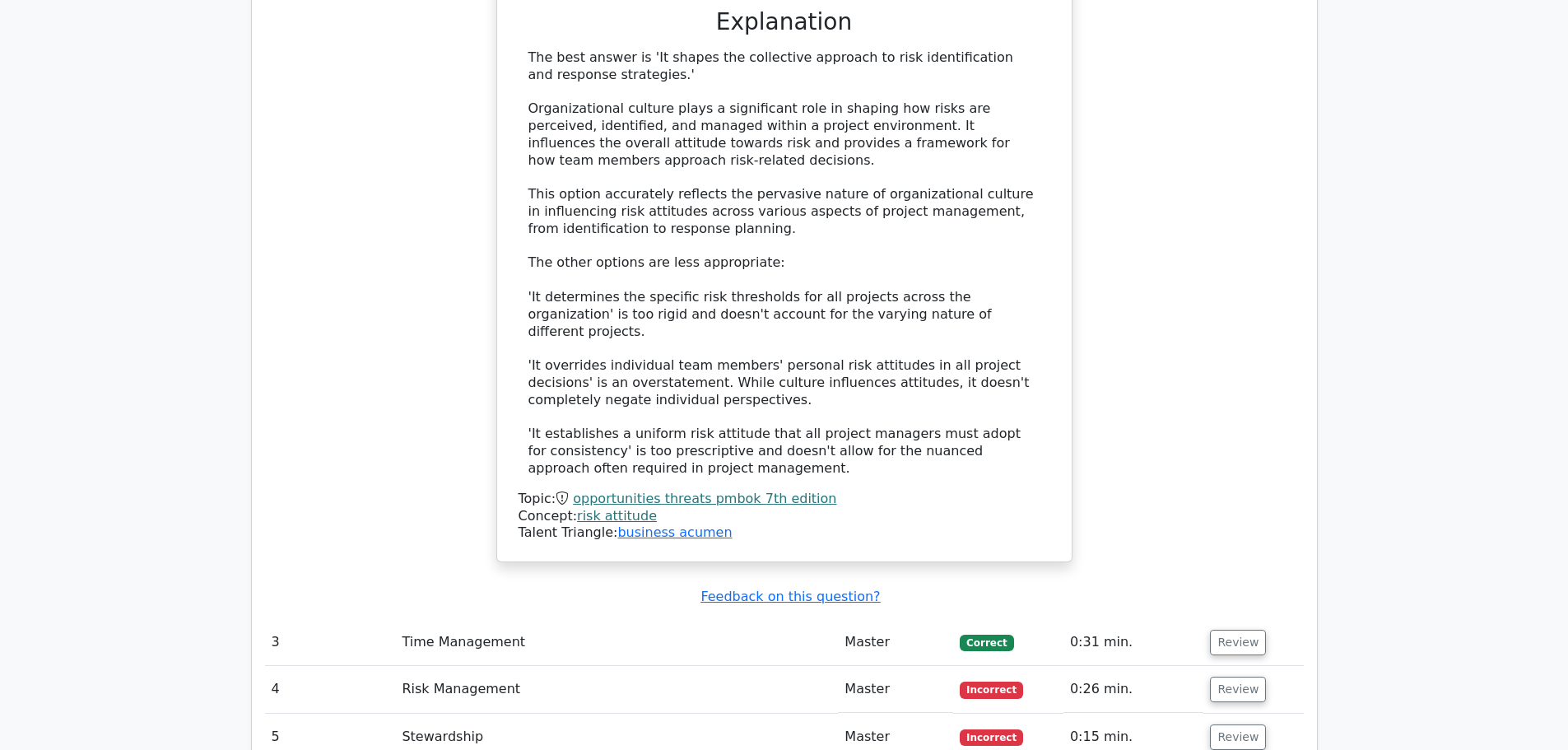
scroll to position [2306, 0]
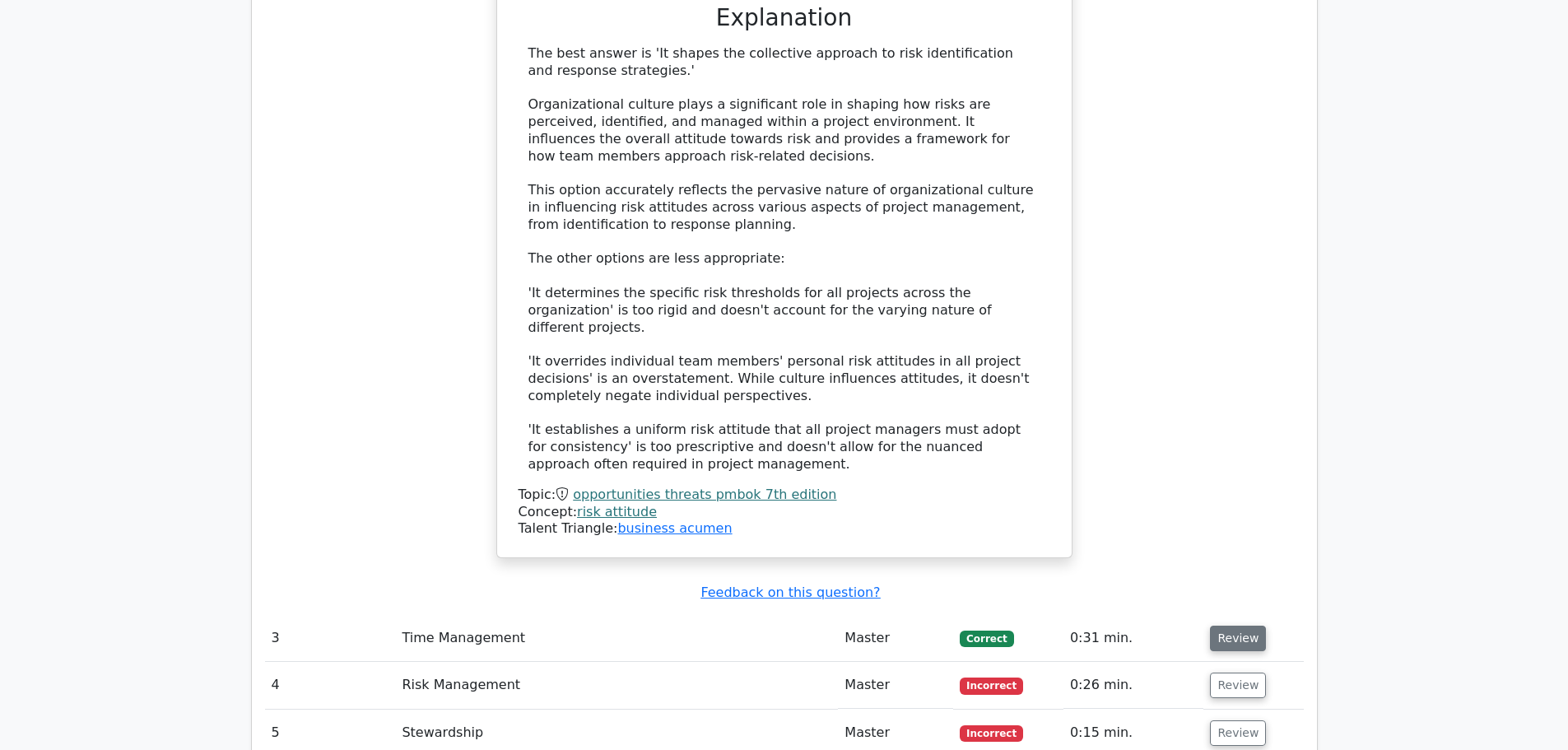
click at [1221, 626] on button "Review" at bounding box center [1238, 639] width 56 height 25
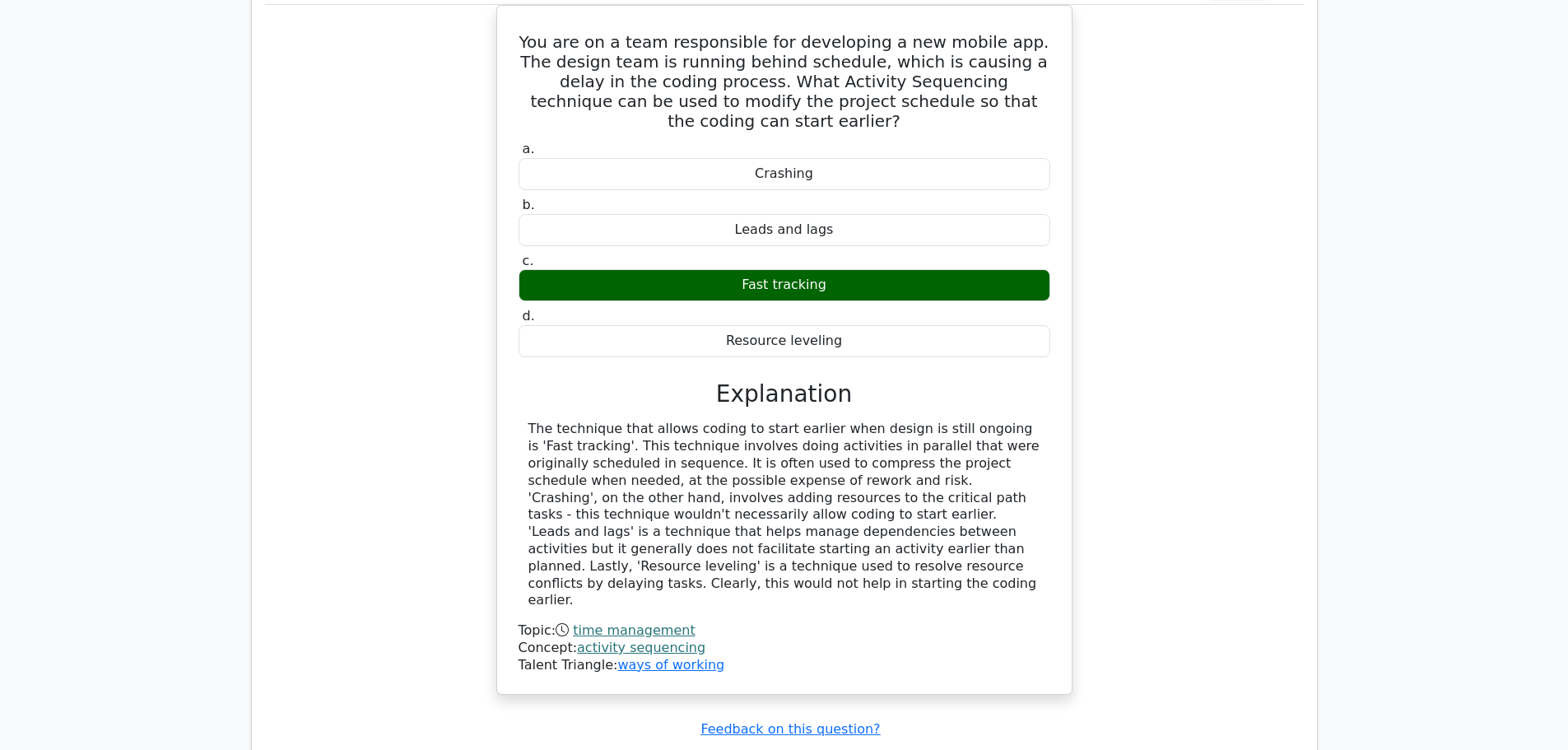
scroll to position [2965, 0]
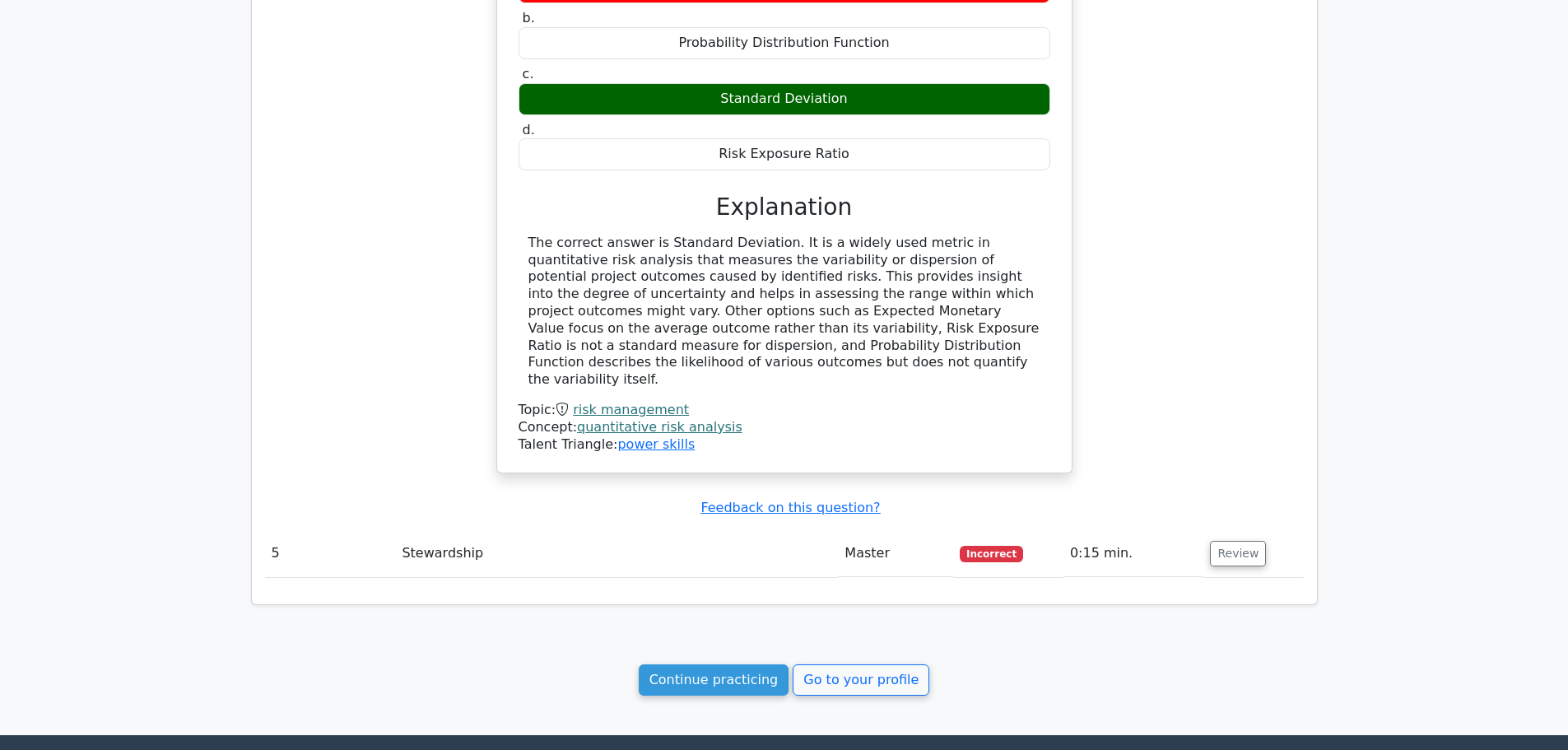
scroll to position [3909, 0]
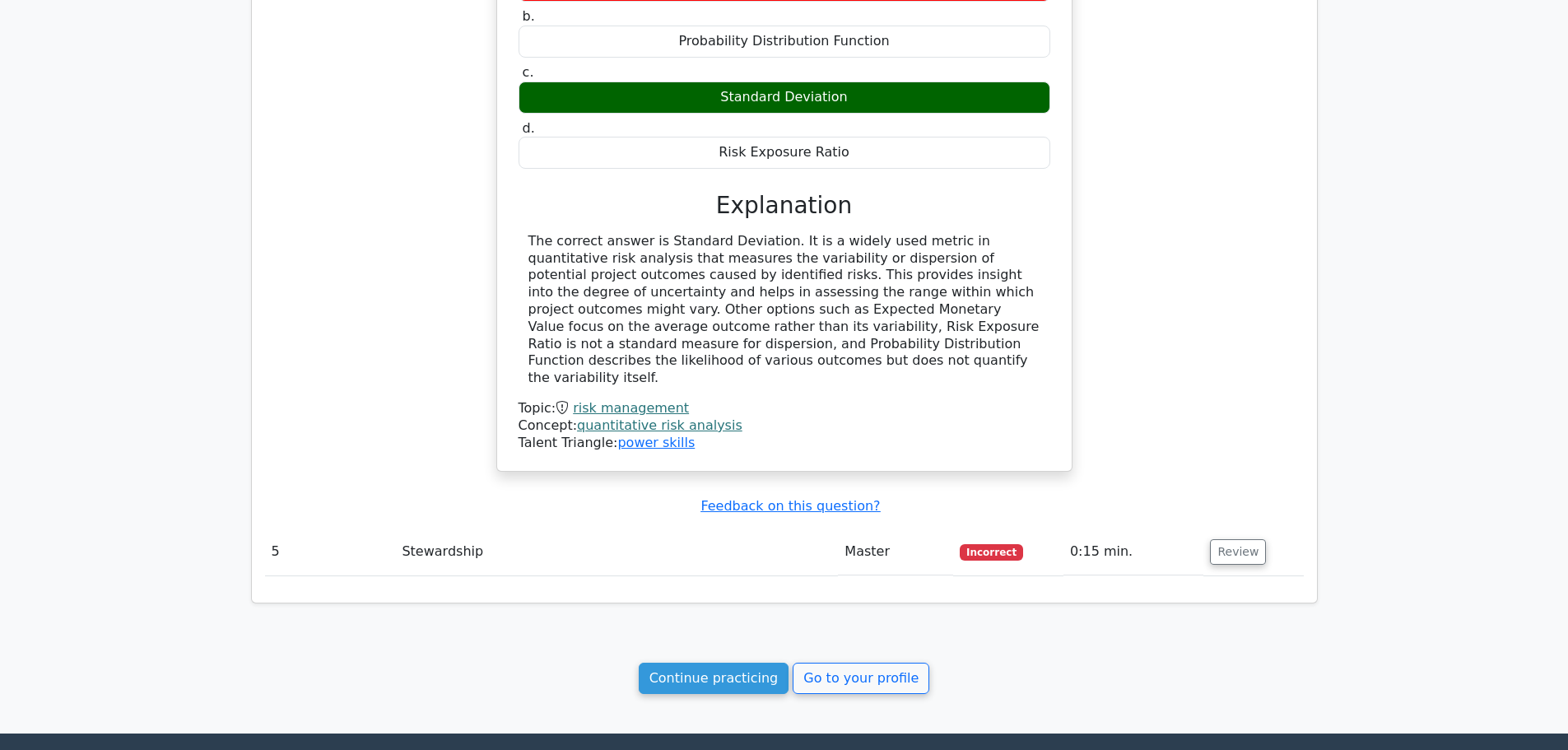
click at [873, 663] on link "Go to your profile" at bounding box center [861, 678] width 137 height 31
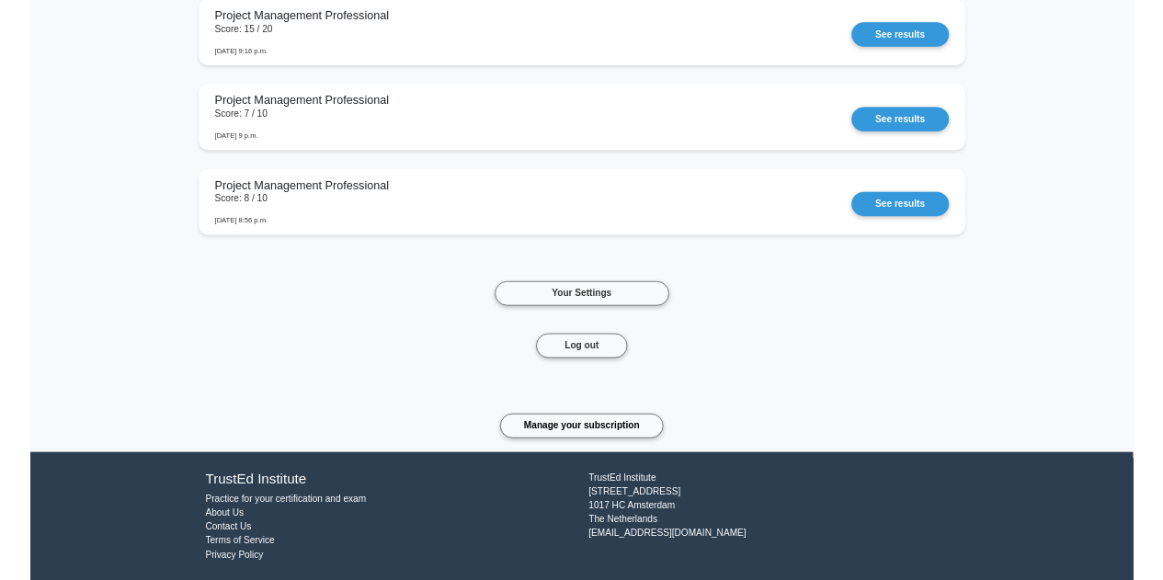
scroll to position [3339, 0]
